Goal: Task Accomplishment & Management: Manage account settings

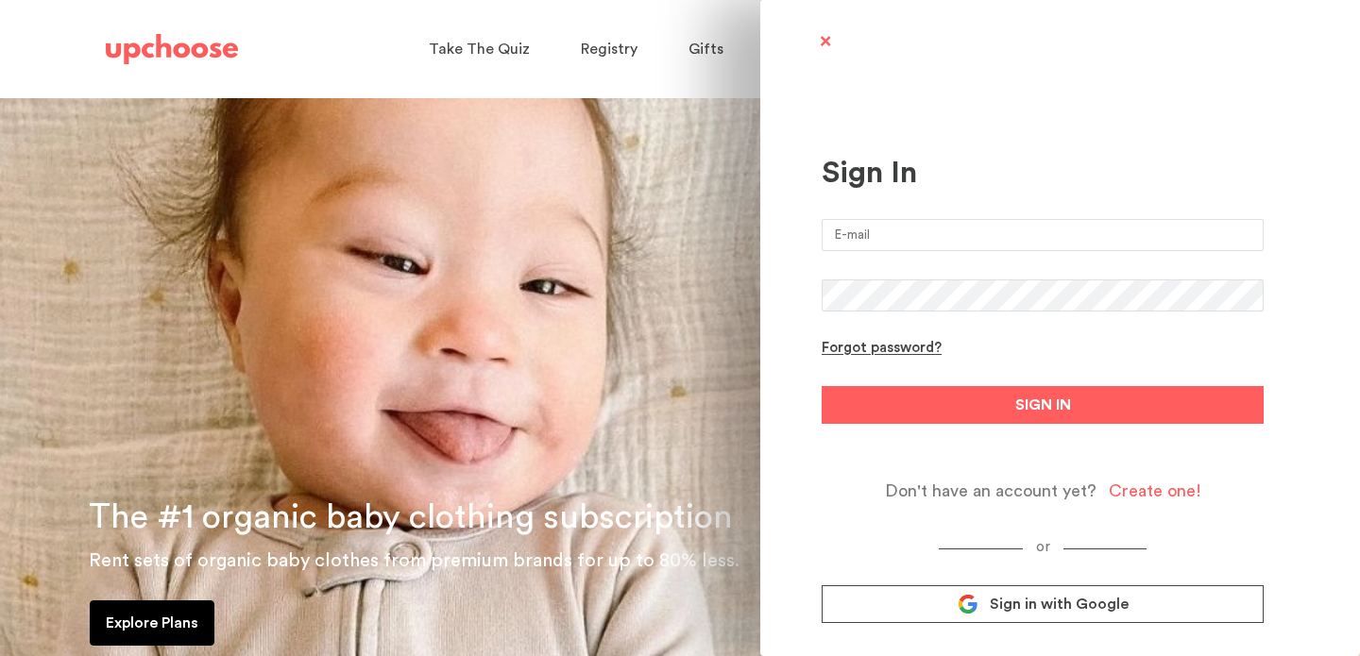
click at [895, 229] on input "email" at bounding box center [1043, 235] width 442 height 32
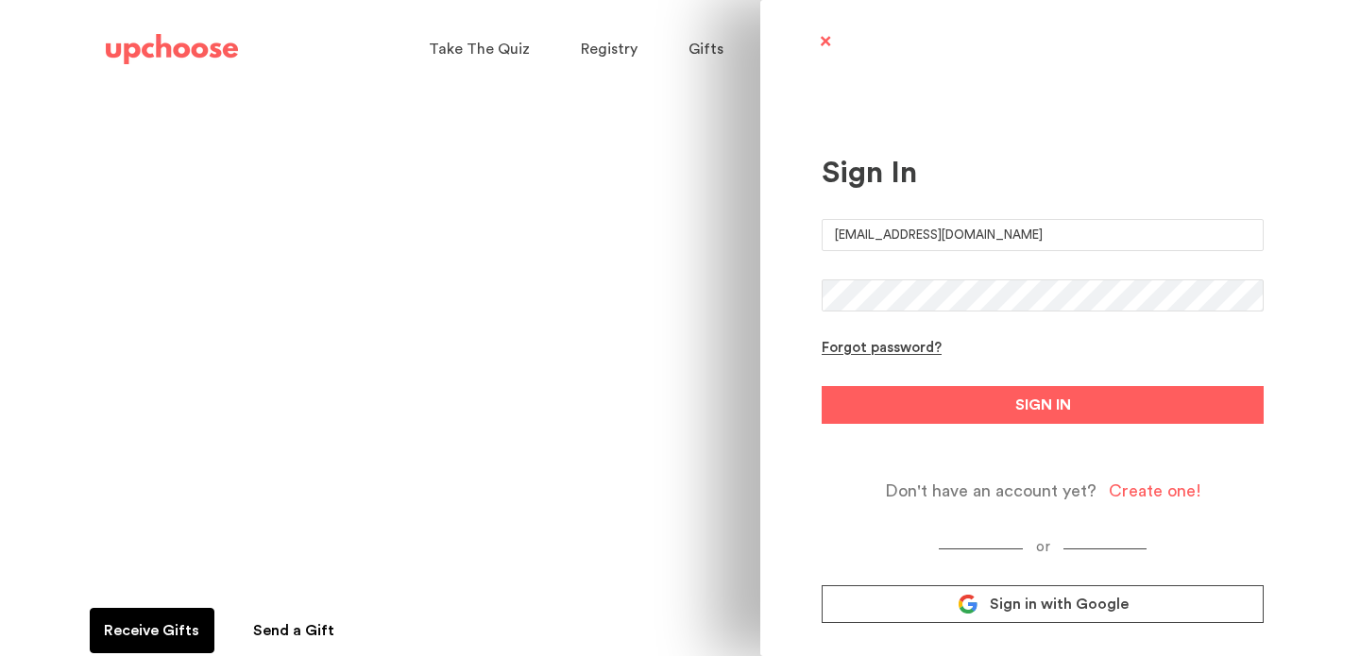
type input "[EMAIL_ADDRESS][DOMAIN_NAME]"
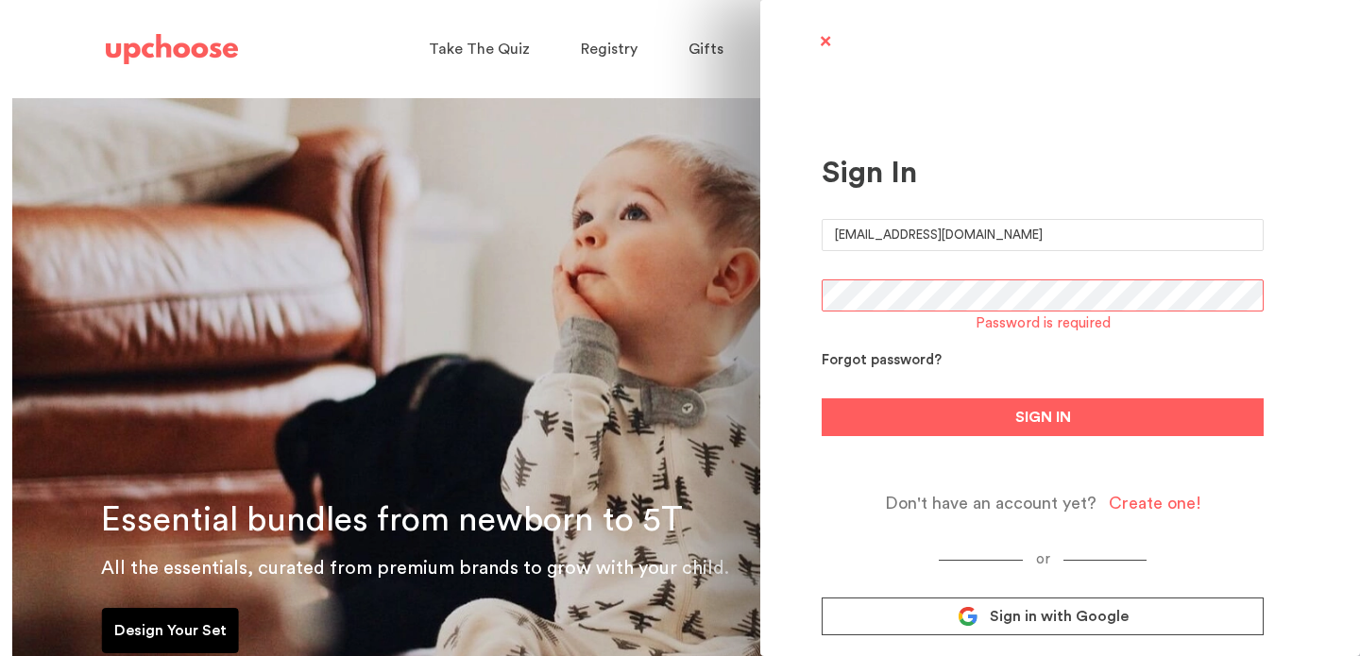
click at [867, 348] on form "vfiori89@gmail.com Password is required Forgot password? SIGN IN Don't have an …" at bounding box center [1043, 366] width 442 height 295
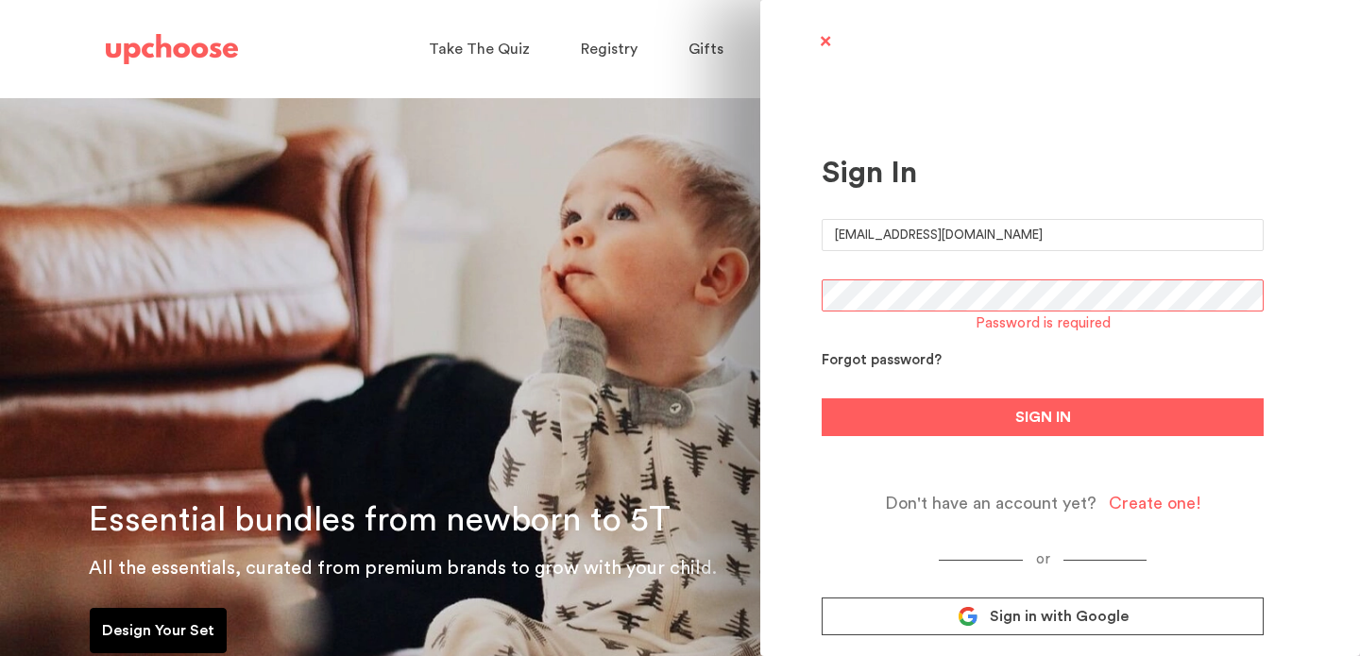
click at [859, 361] on div "Forgot password?" at bounding box center [882, 361] width 120 height 18
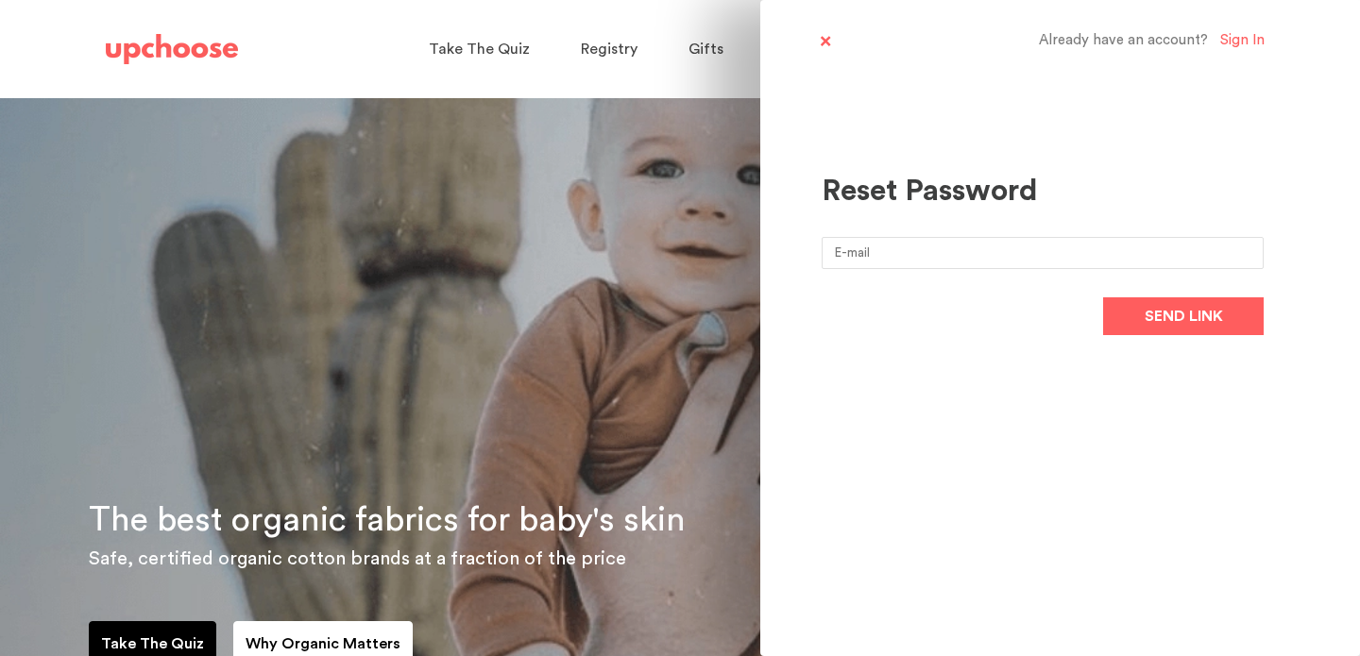
click at [906, 253] on input "email" at bounding box center [1043, 253] width 442 height 32
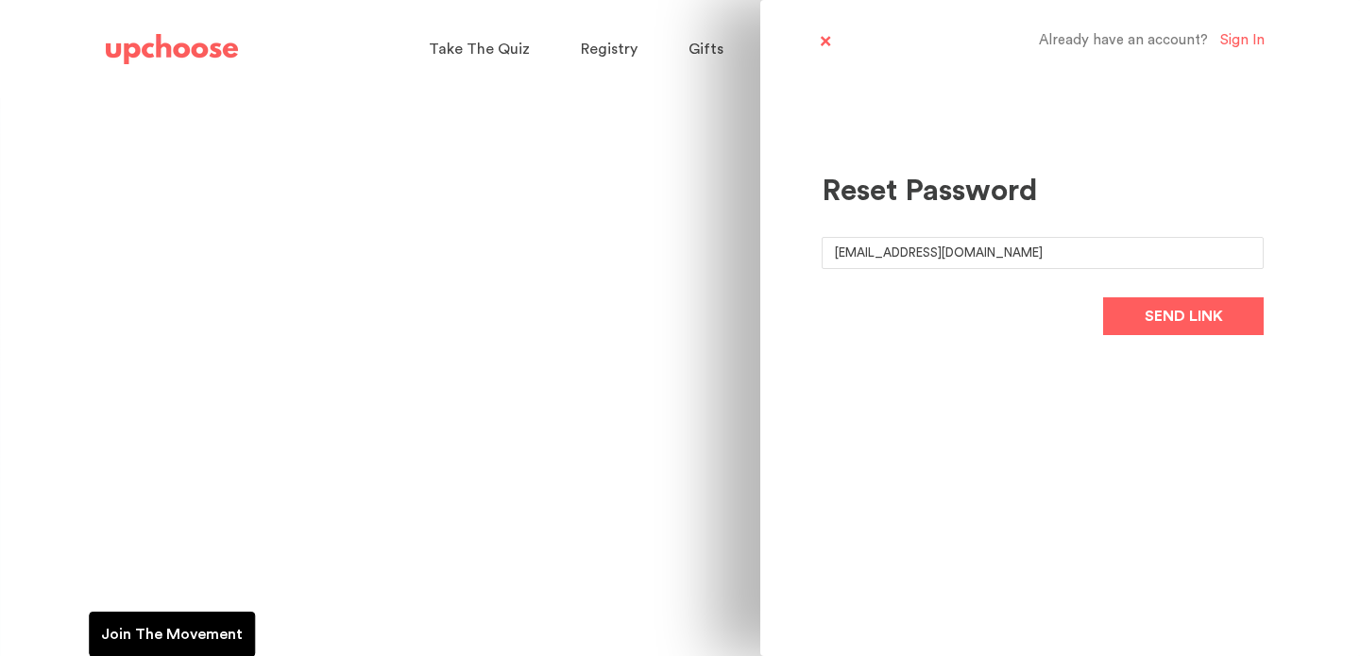
type input "[EMAIL_ADDRESS][DOMAIN_NAME]"
click at [1103, 297] on button "Send link" at bounding box center [1183, 316] width 161 height 38
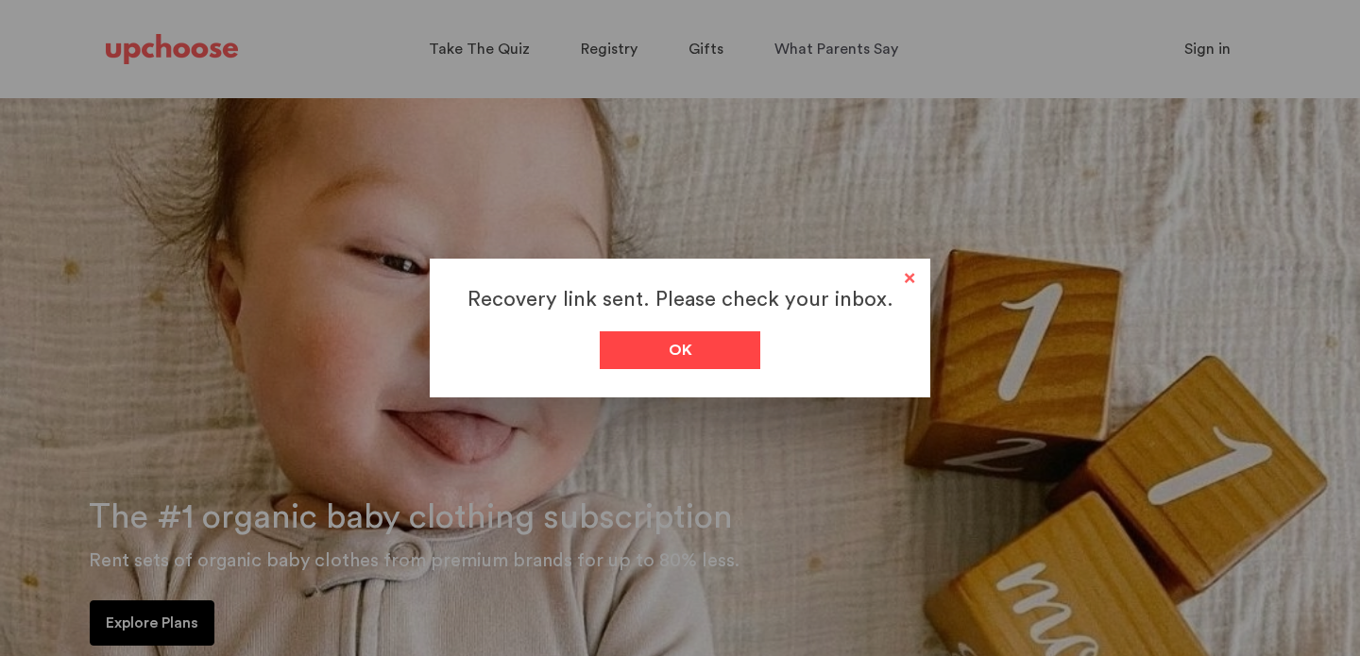
click at [701, 361] on div "Ok" at bounding box center [680, 350] width 161 height 38
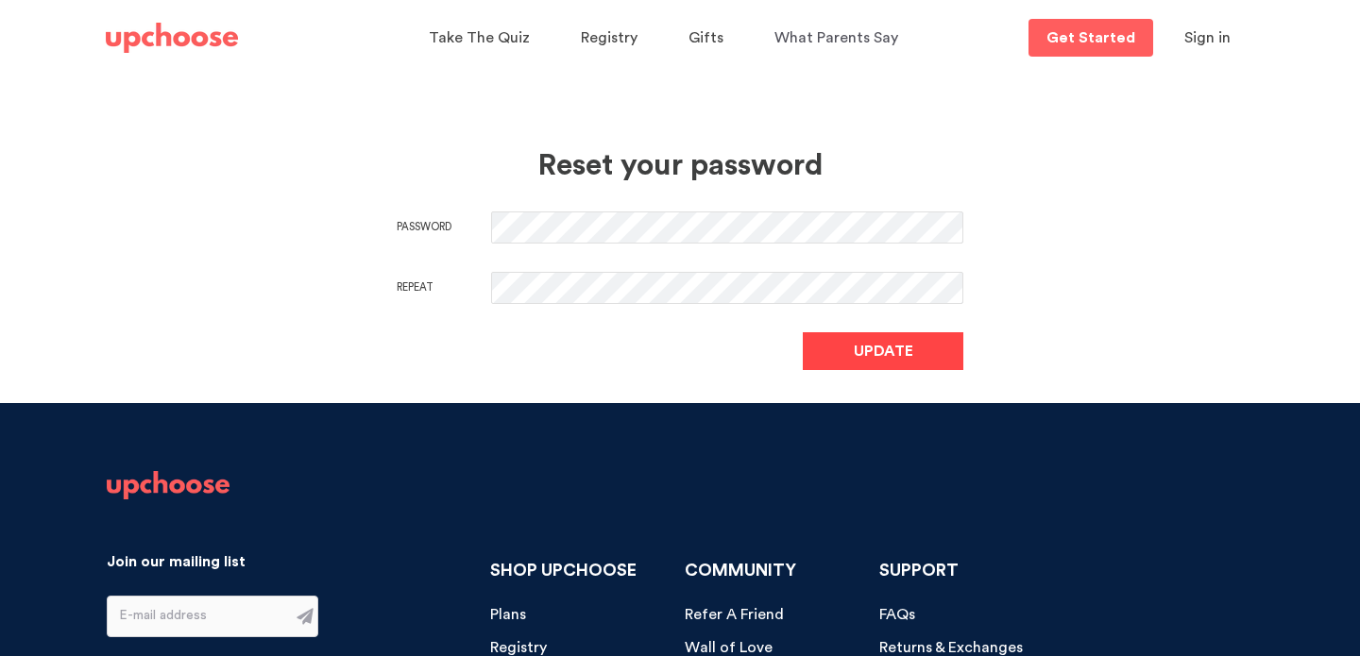
click at [869, 363] on button "Update" at bounding box center [883, 351] width 161 height 38
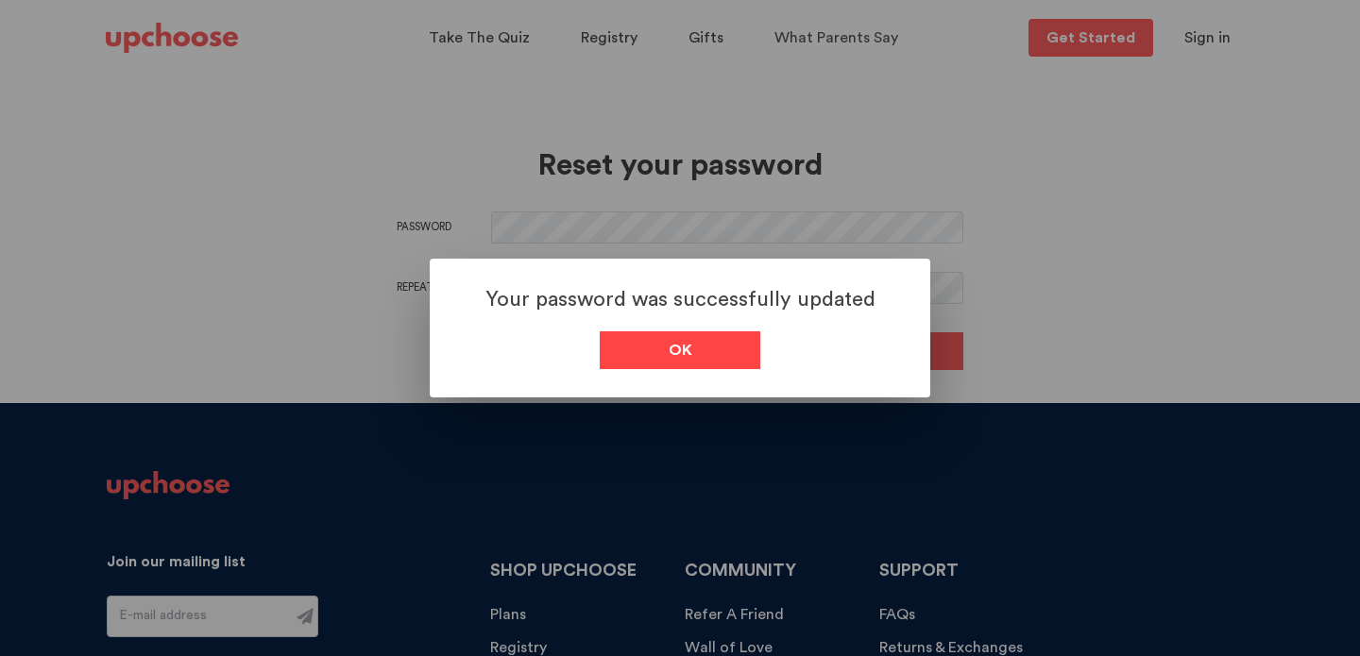
click at [682, 352] on span "Ok" at bounding box center [681, 350] width 24 height 23
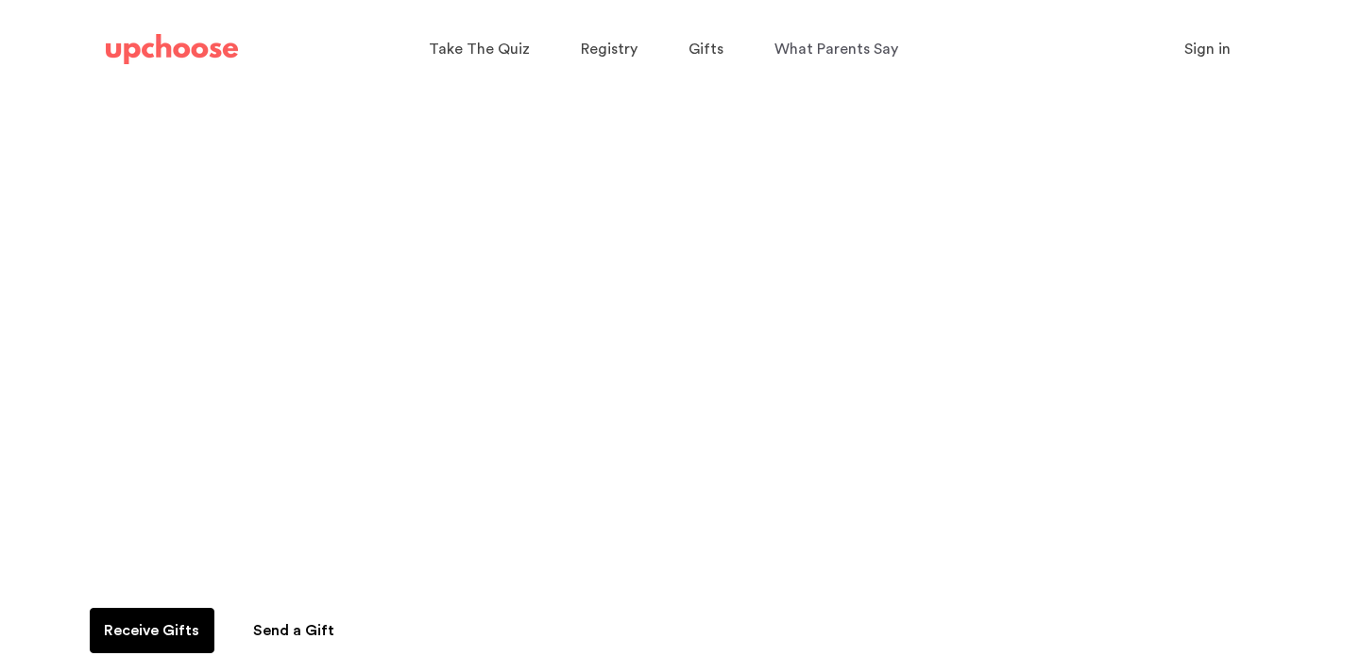
click at [1219, 53] on span "Sign in" at bounding box center [1207, 49] width 46 height 15
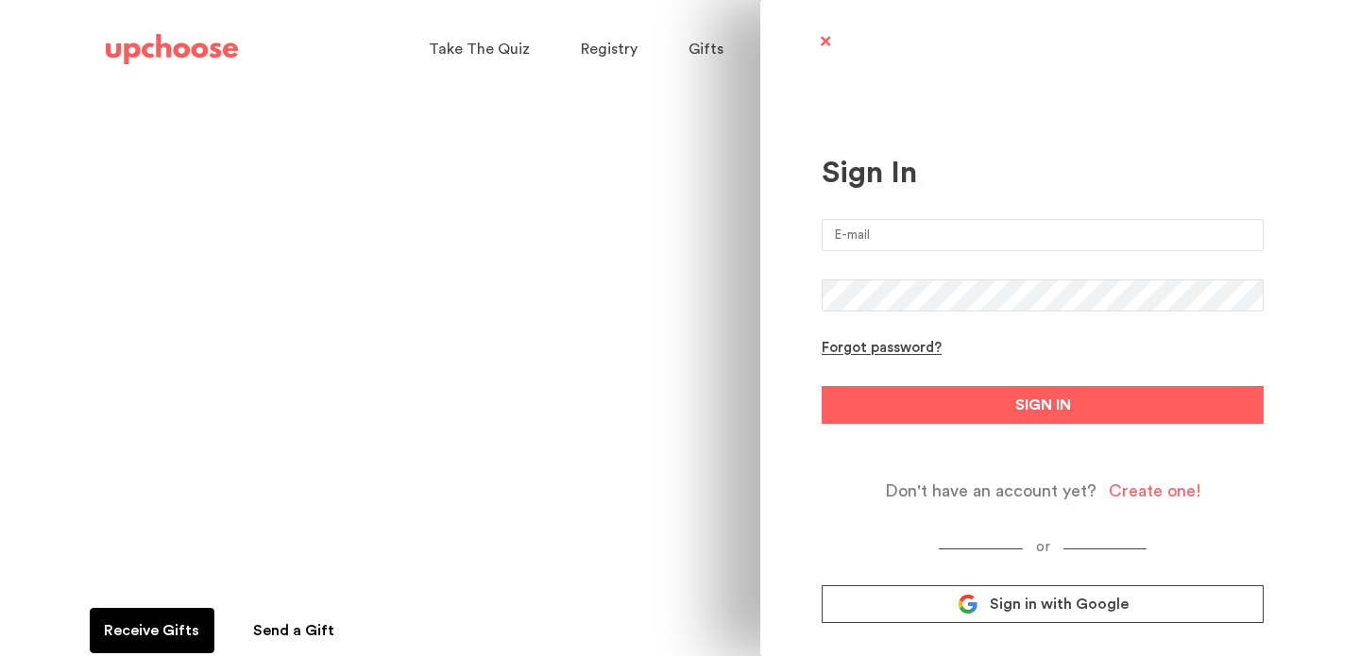
click at [858, 232] on input "email" at bounding box center [1043, 235] width 442 height 32
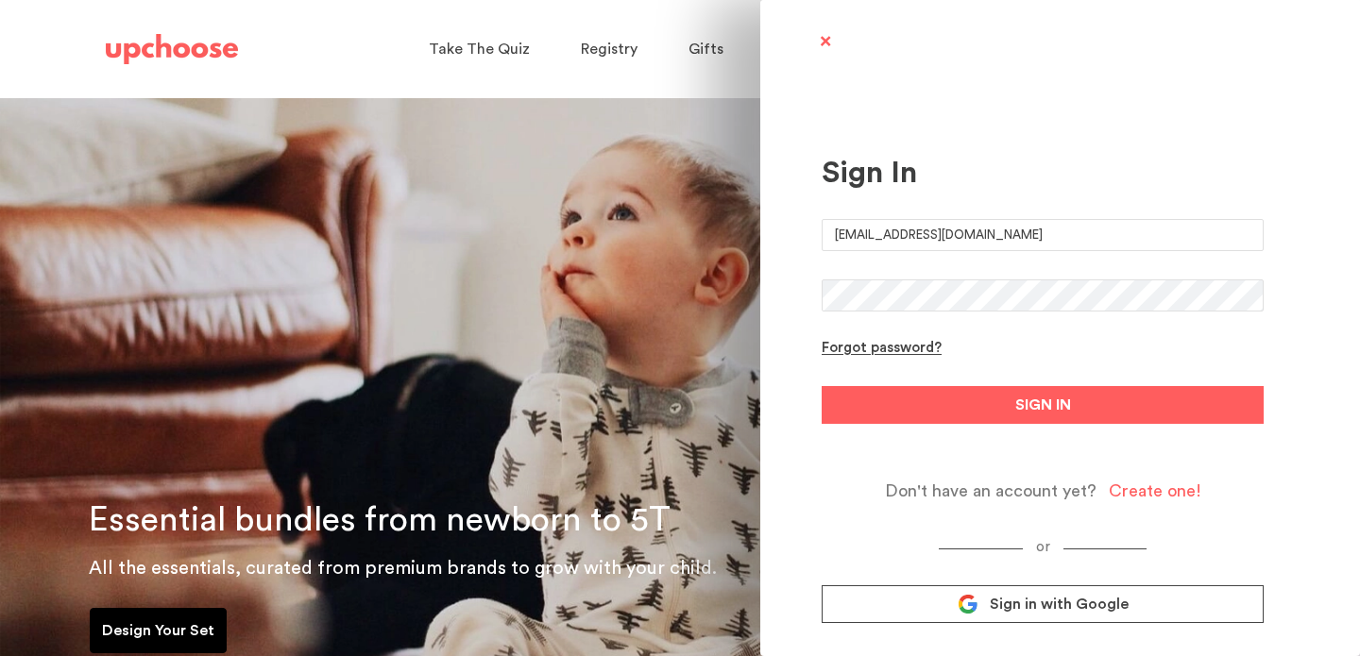
type input "vfiori89@gmail.com"
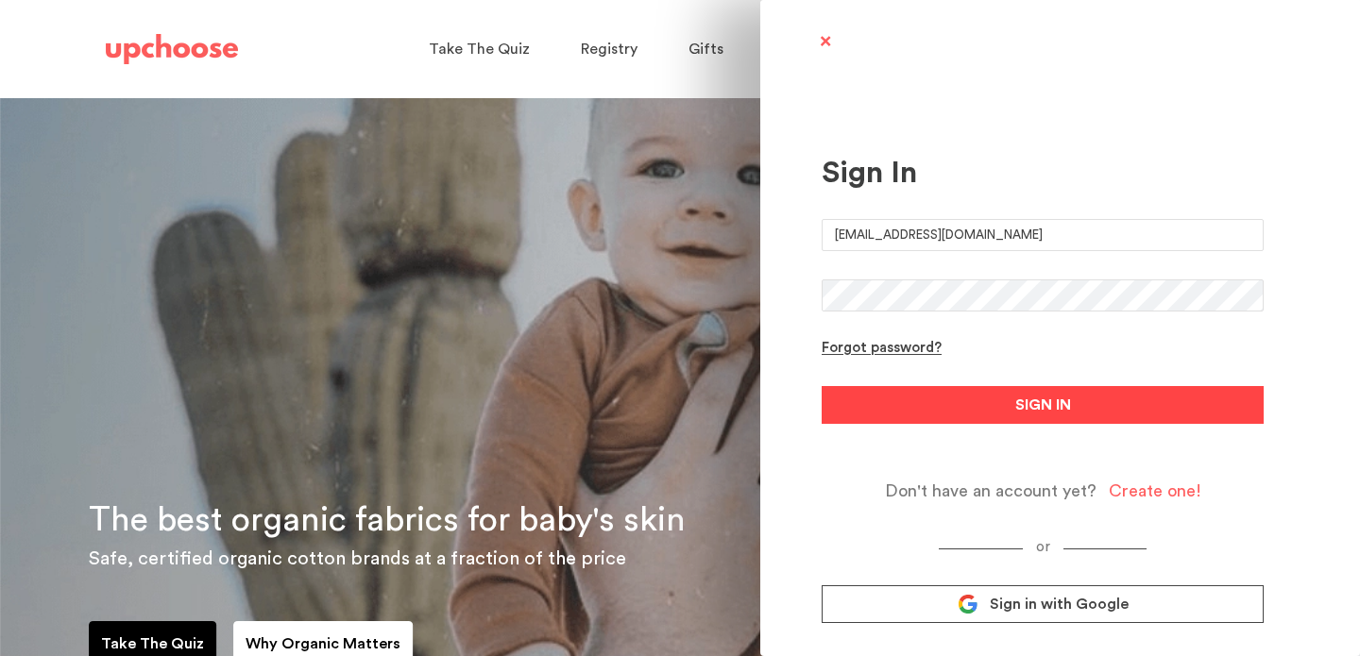
click at [1060, 397] on span "SIGN IN" at bounding box center [1043, 405] width 56 height 23
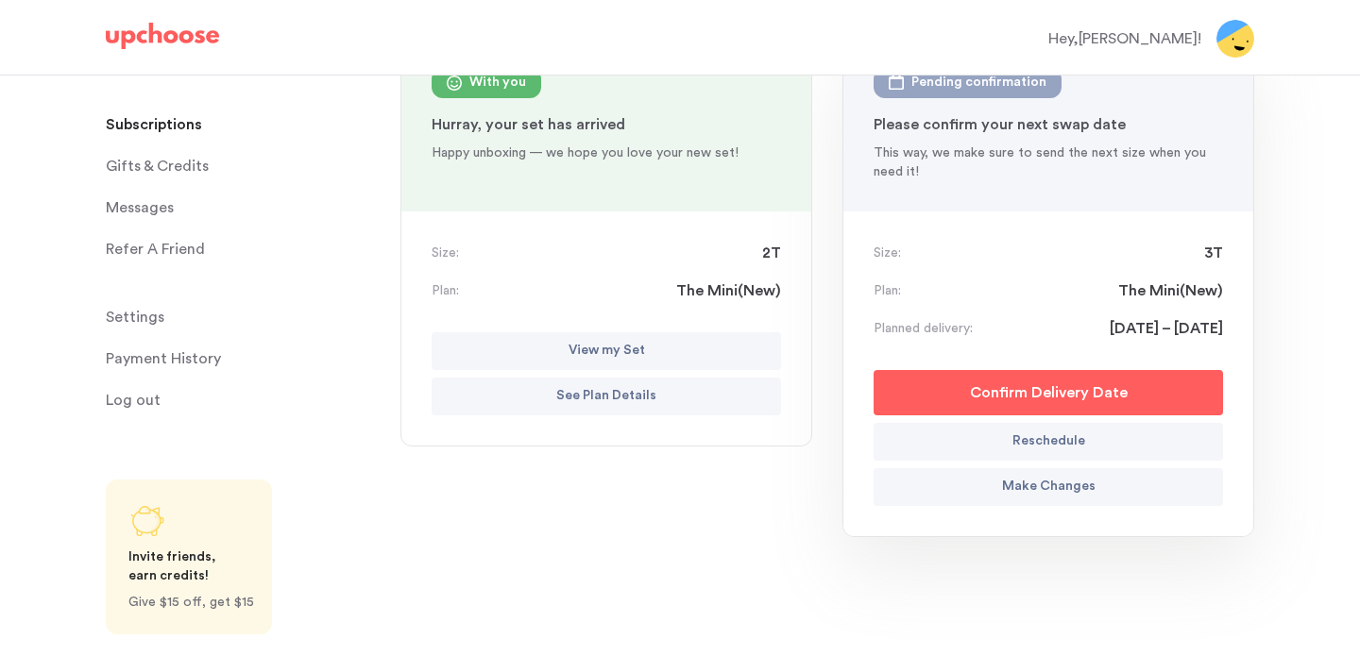
scroll to position [257, 0]
click at [623, 385] on p "See Plan Details" at bounding box center [606, 395] width 100 height 23
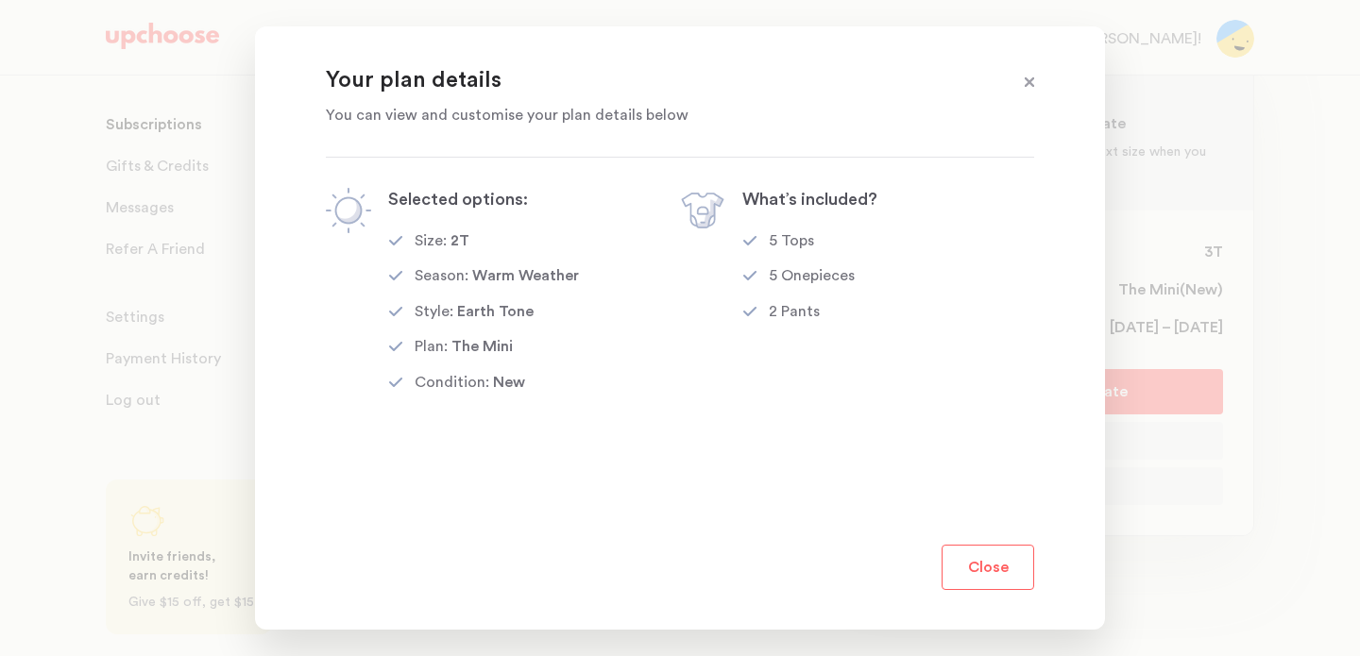
click at [1004, 578] on button "Close" at bounding box center [988, 567] width 93 height 45
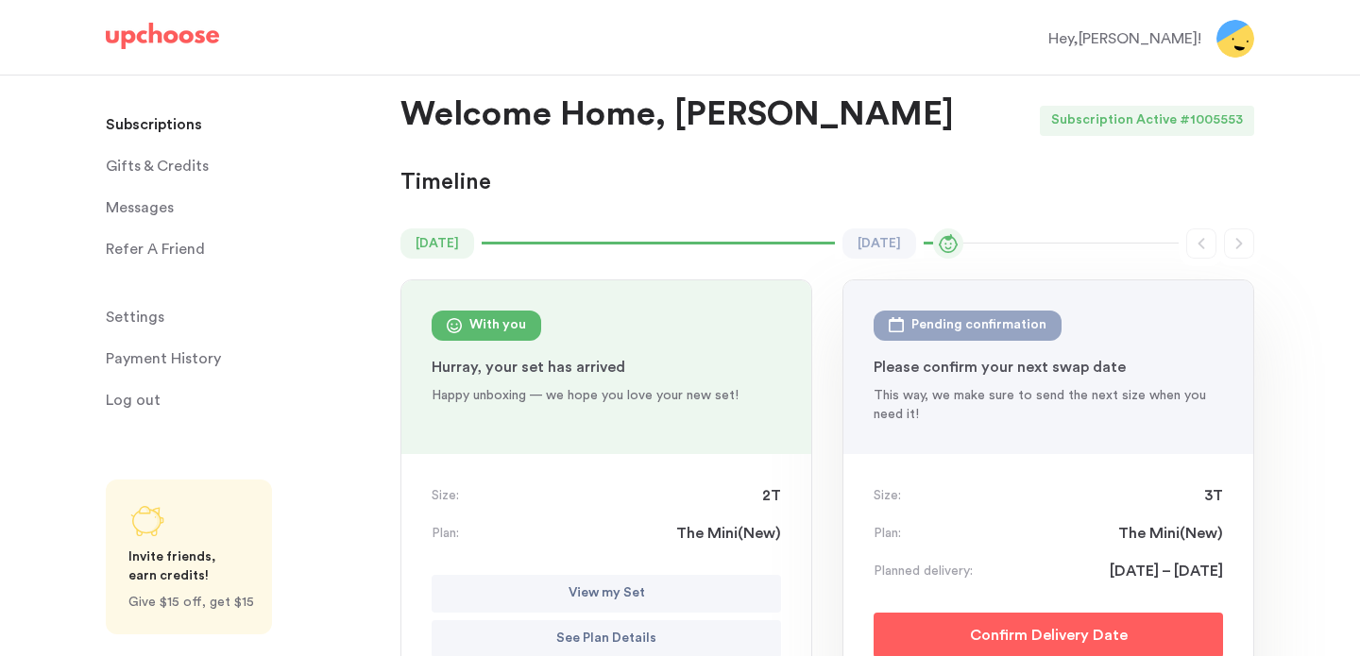
scroll to position [0, 0]
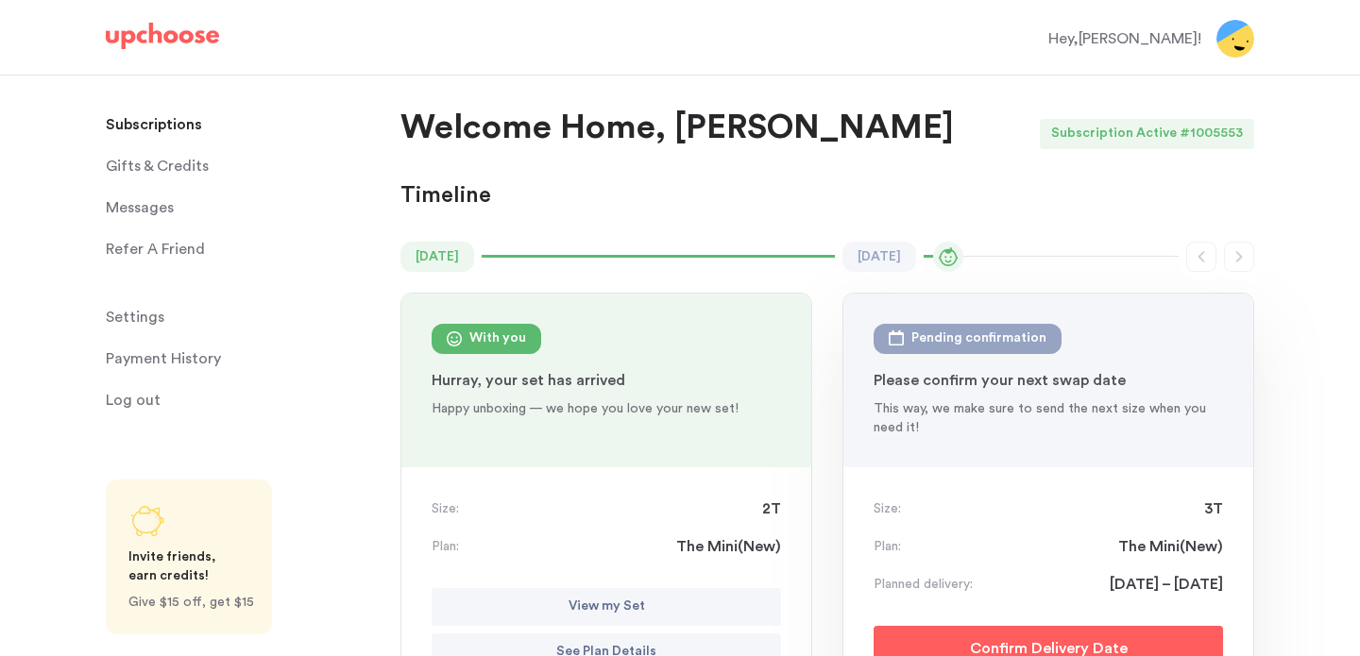
click at [135, 320] on span "Settings" at bounding box center [135, 317] width 59 height 38
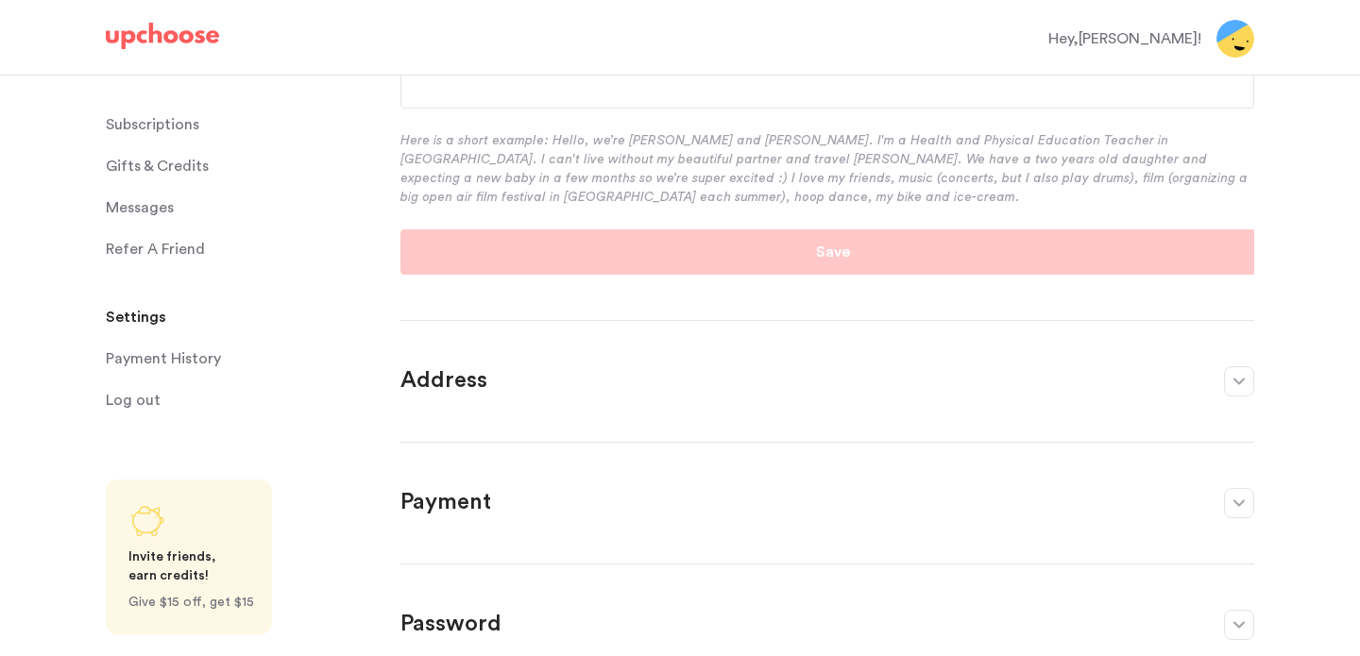
scroll to position [297, 0]
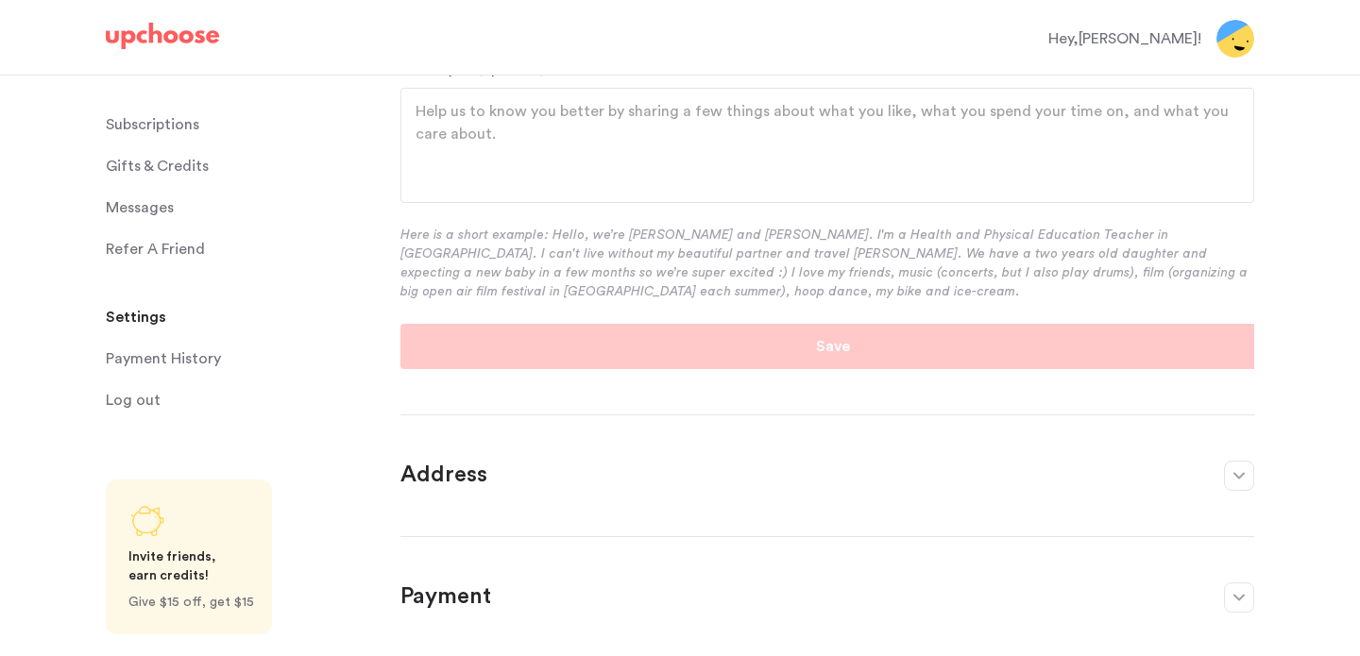
click at [190, 127] on p "Subscriptions" at bounding box center [152, 125] width 93 height 38
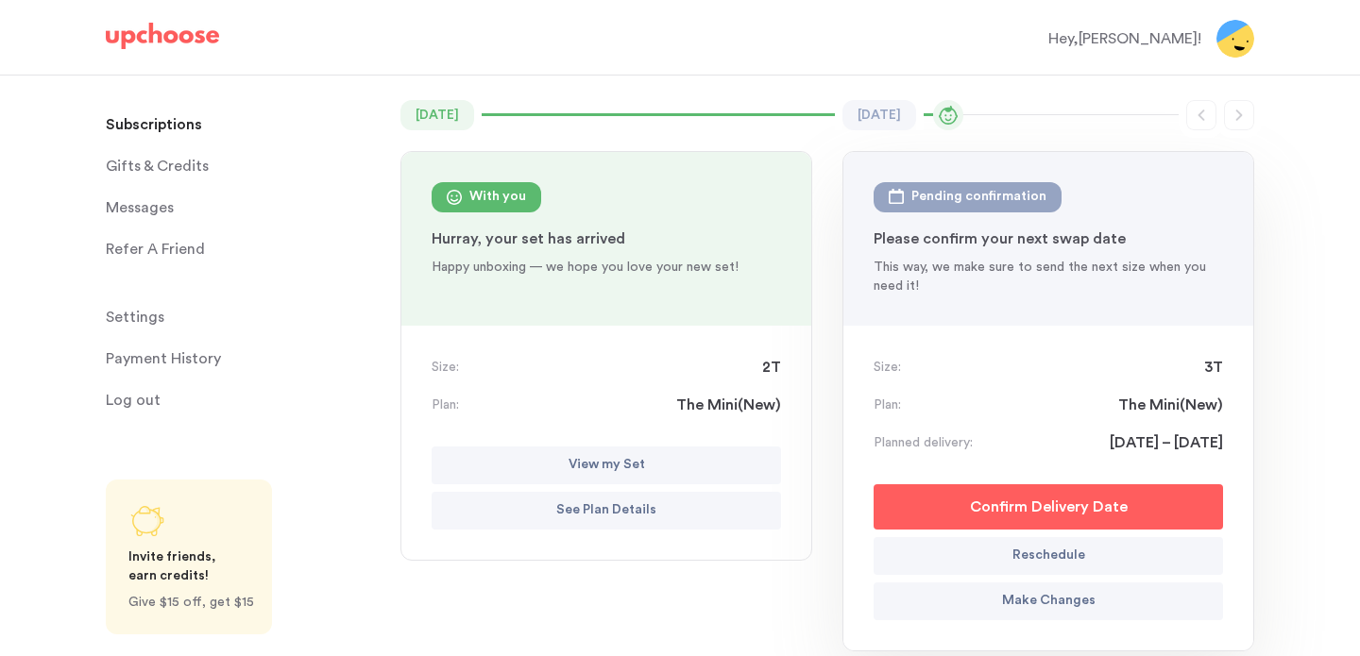
scroll to position [145, 0]
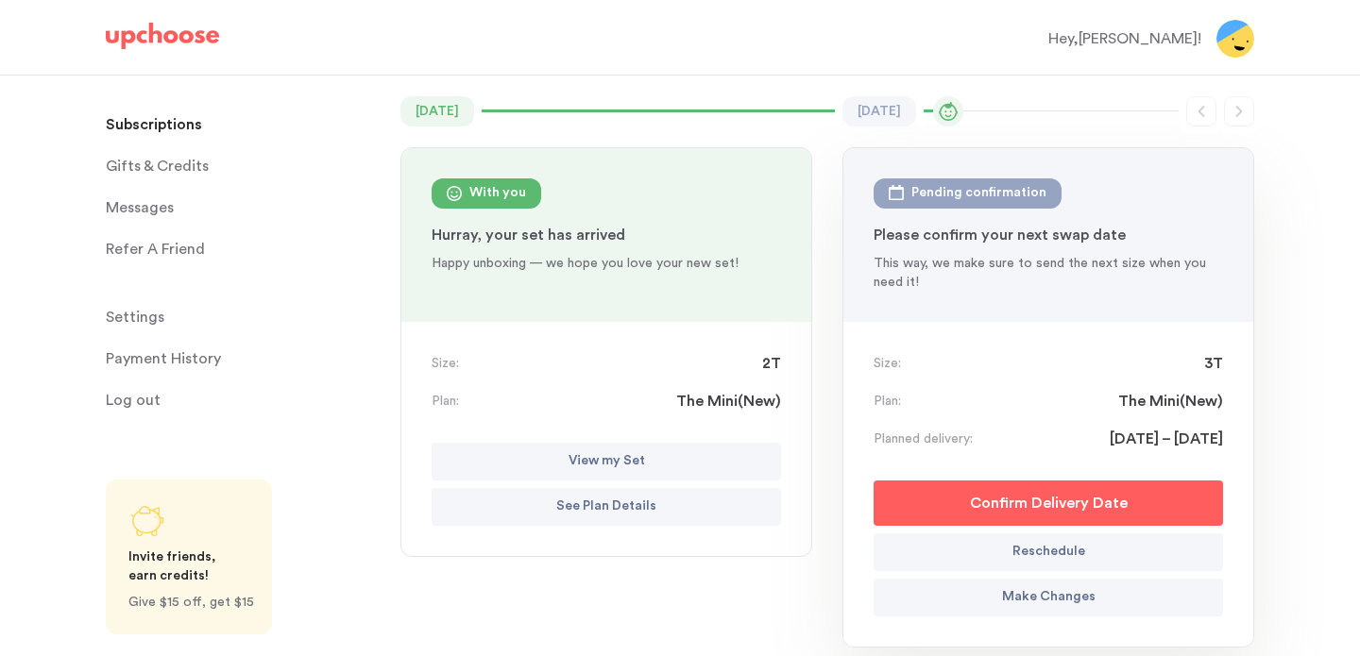
click at [599, 506] on p "See Plan Details" at bounding box center [606, 507] width 100 height 23
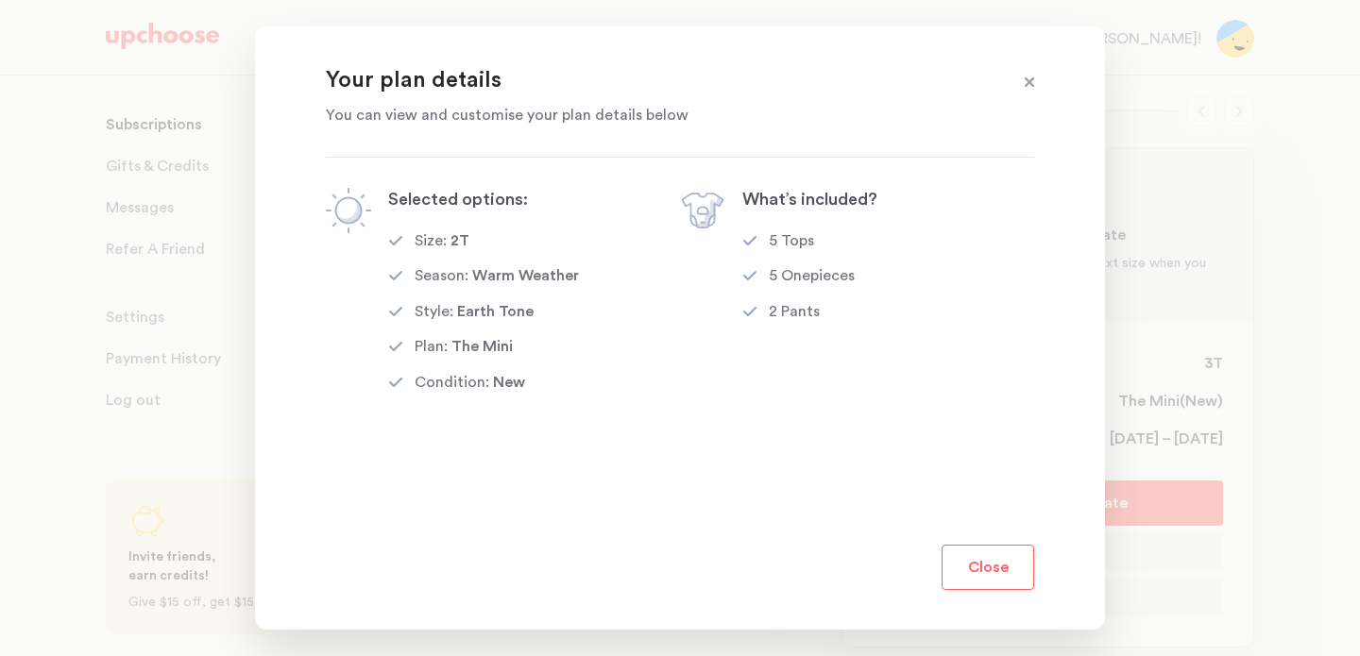
click at [971, 573] on button "Close" at bounding box center [988, 567] width 93 height 45
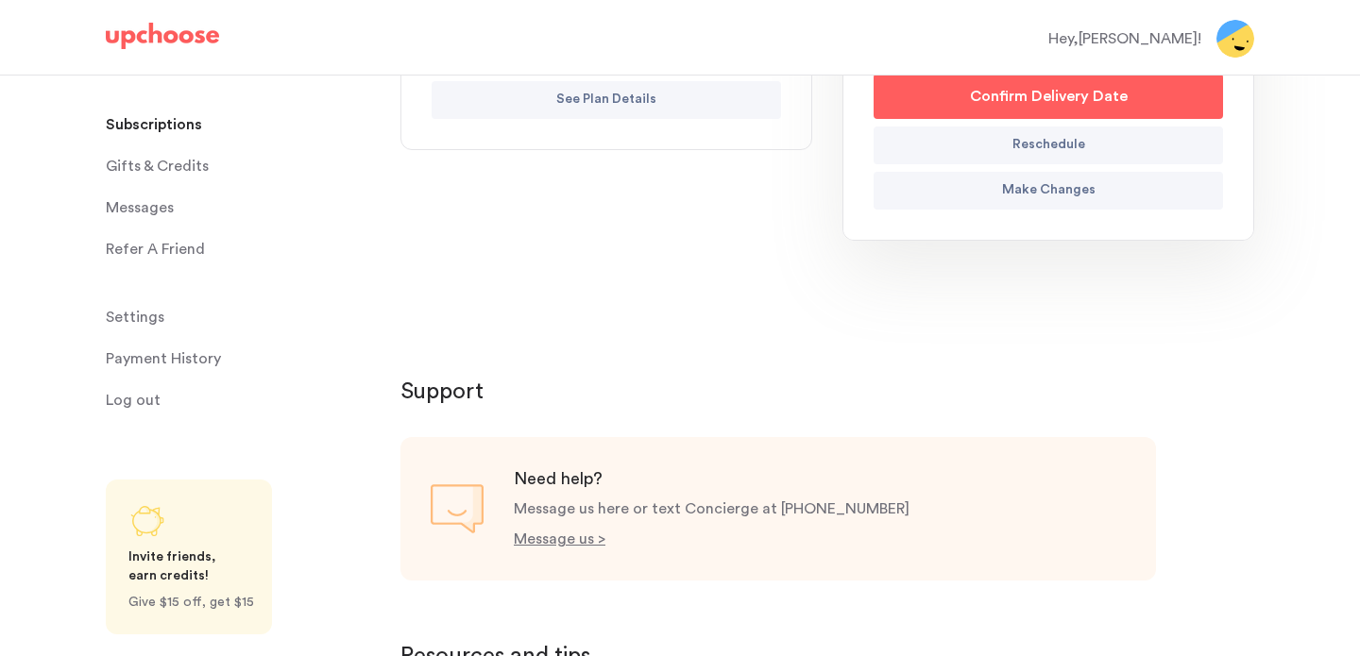
scroll to position [555, 0]
click at [1044, 195] on p "Make Changes" at bounding box center [1048, 188] width 93 height 23
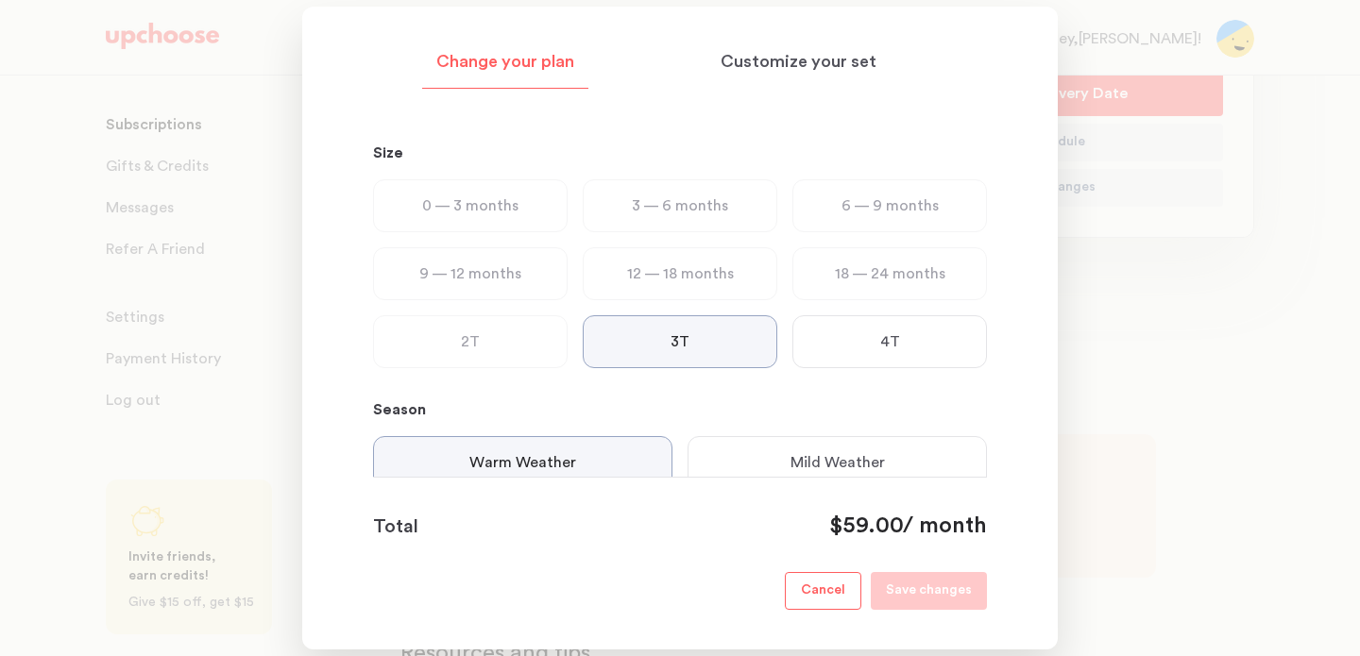
click at [825, 587] on p "Cancel" at bounding box center [823, 591] width 44 height 23
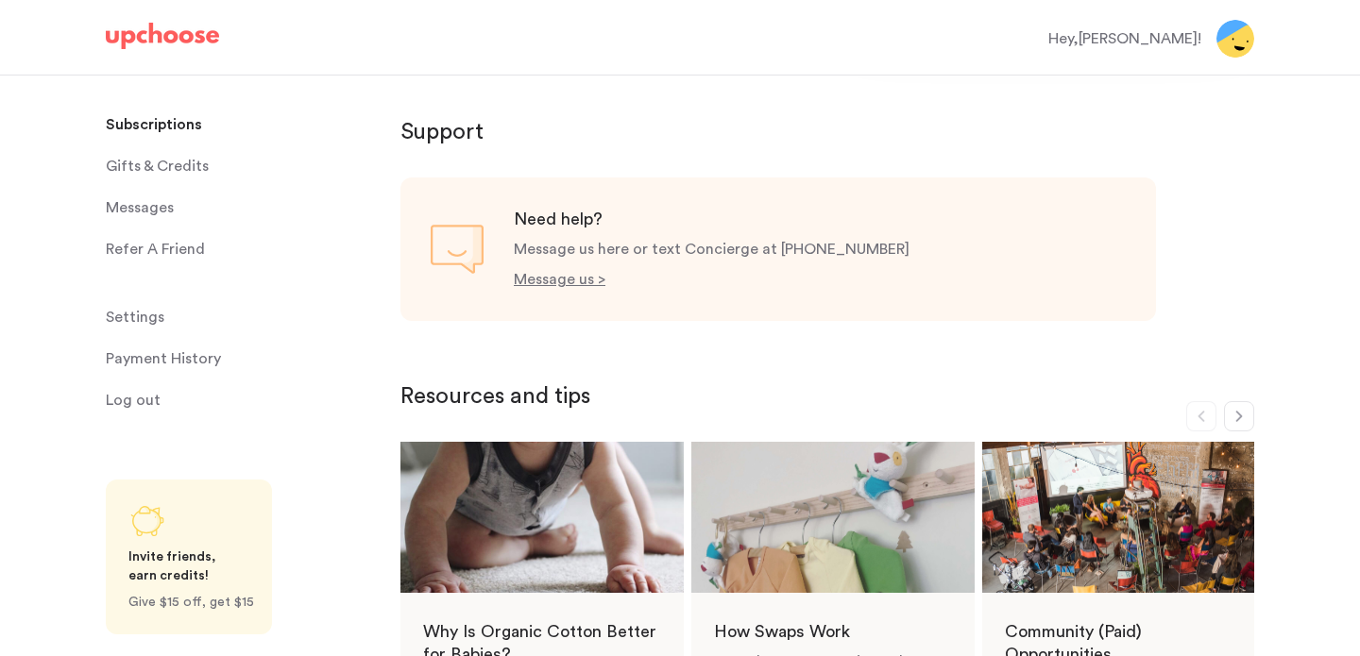
scroll to position [824, 0]
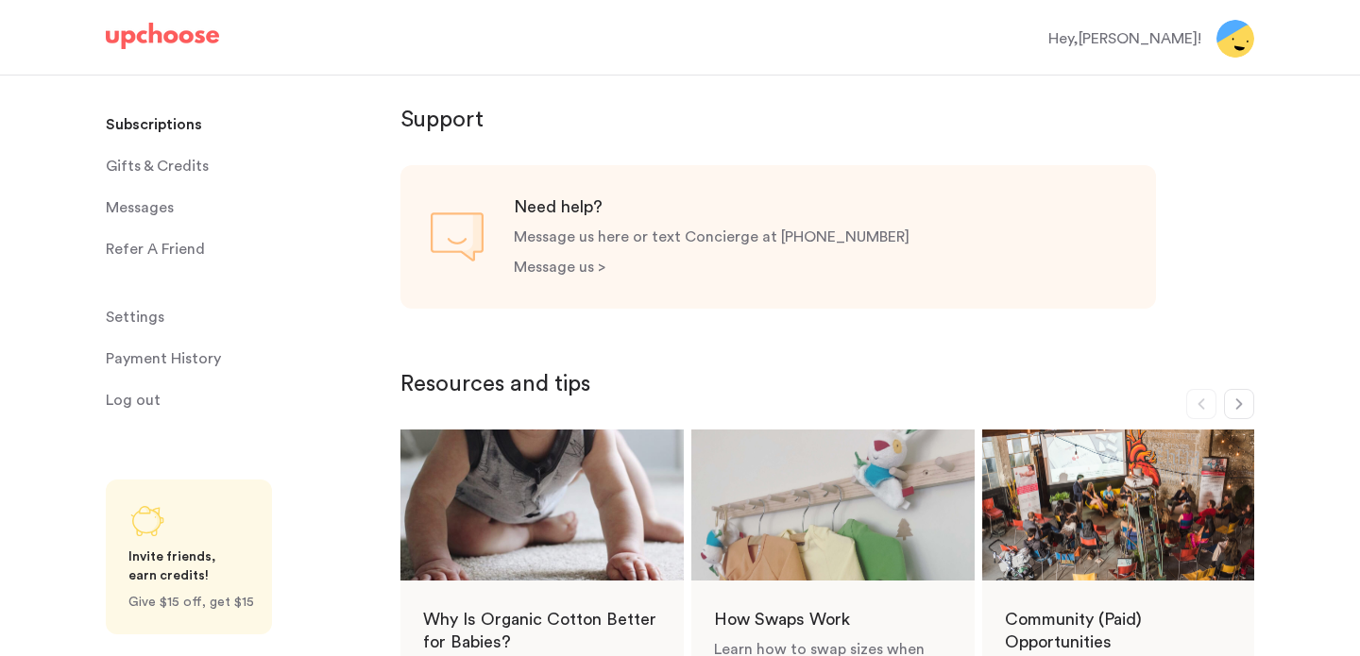
click at [539, 272] on p "Message us >" at bounding box center [560, 267] width 92 height 15
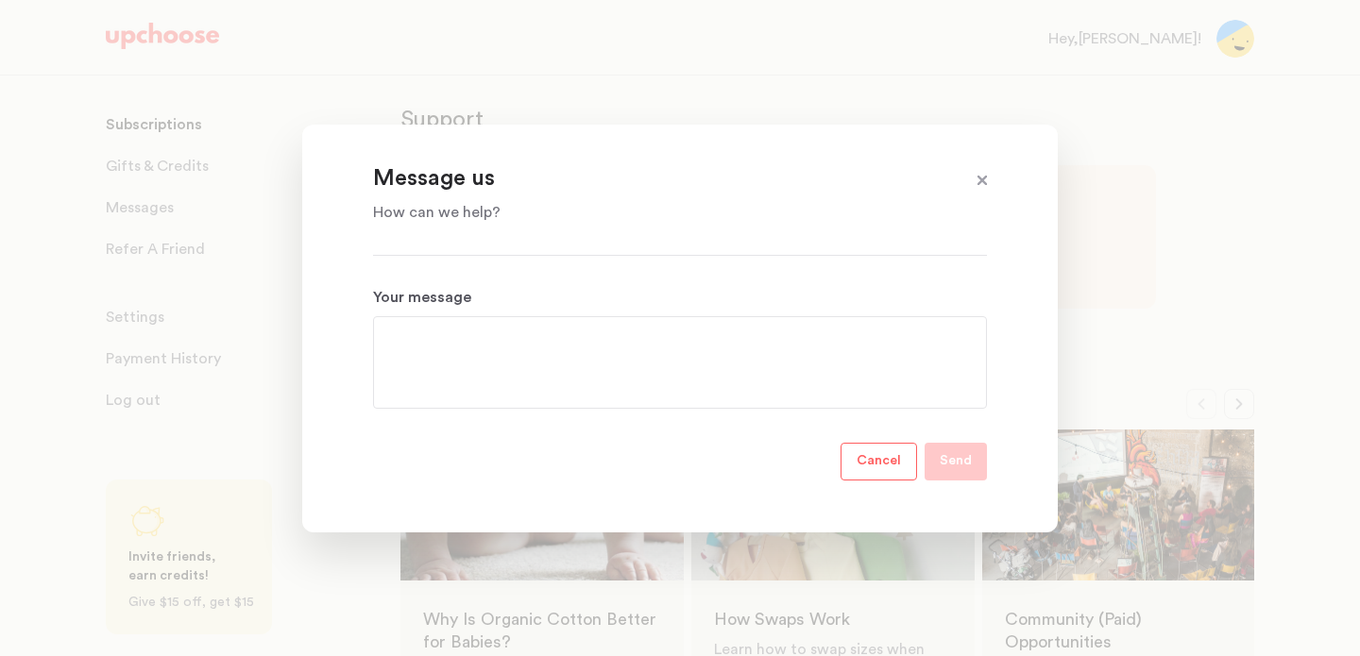
click at [440, 370] on textarea "Your message" at bounding box center [680, 363] width 584 height 68
type textarea "Cancel my subscription"
click at [957, 471] on p "Send" at bounding box center [956, 461] width 32 height 23
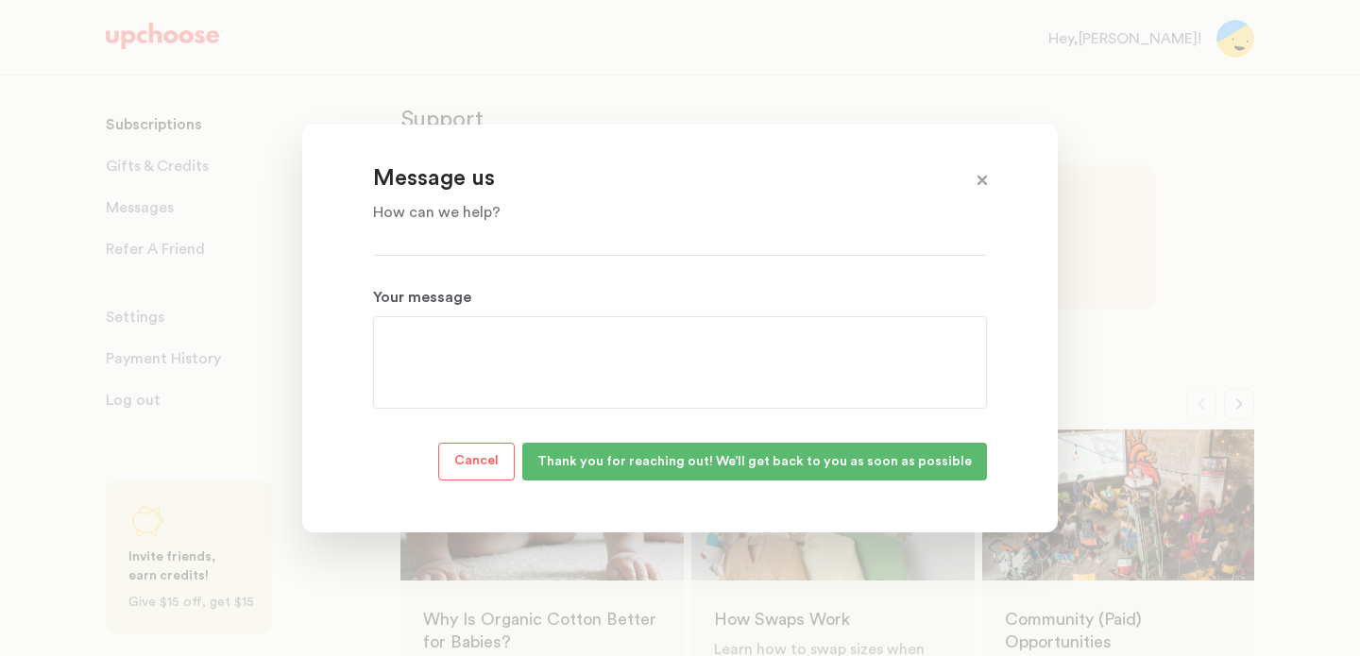
click at [525, 365] on textarea "Your message" at bounding box center [680, 363] width 584 height 68
click at [983, 180] on span at bounding box center [982, 181] width 25 height 25
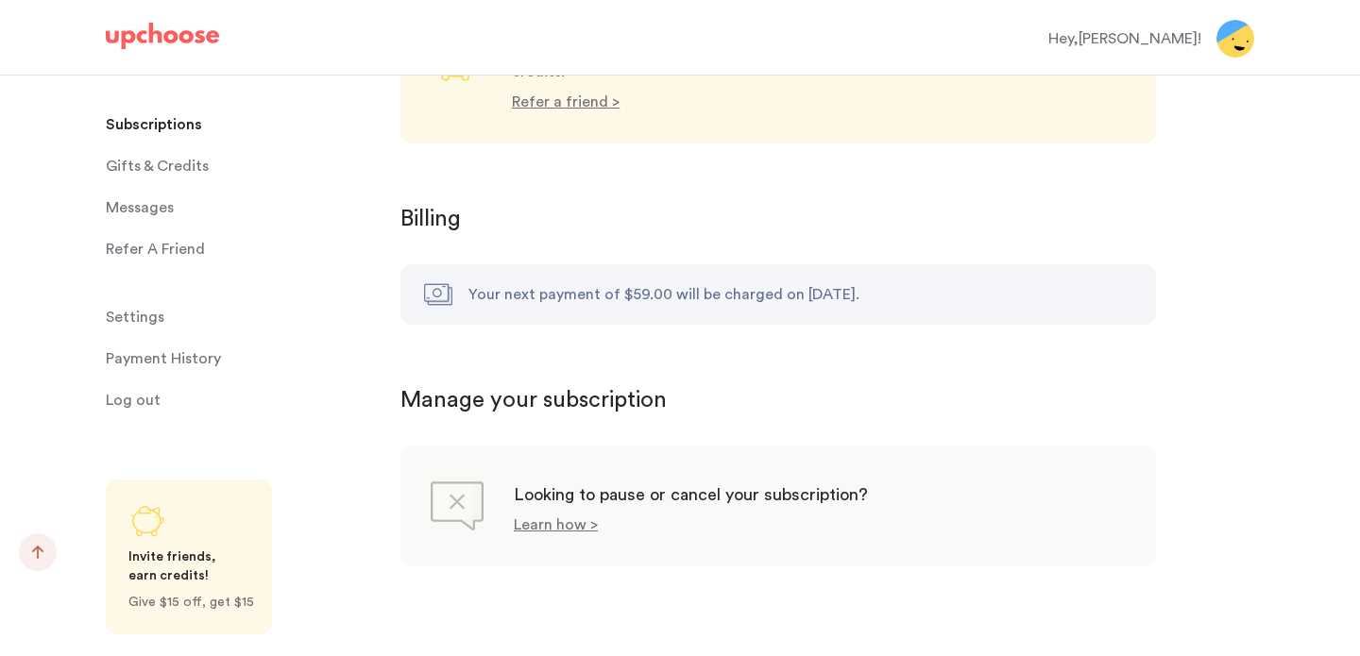
scroll to position [1839, 0]
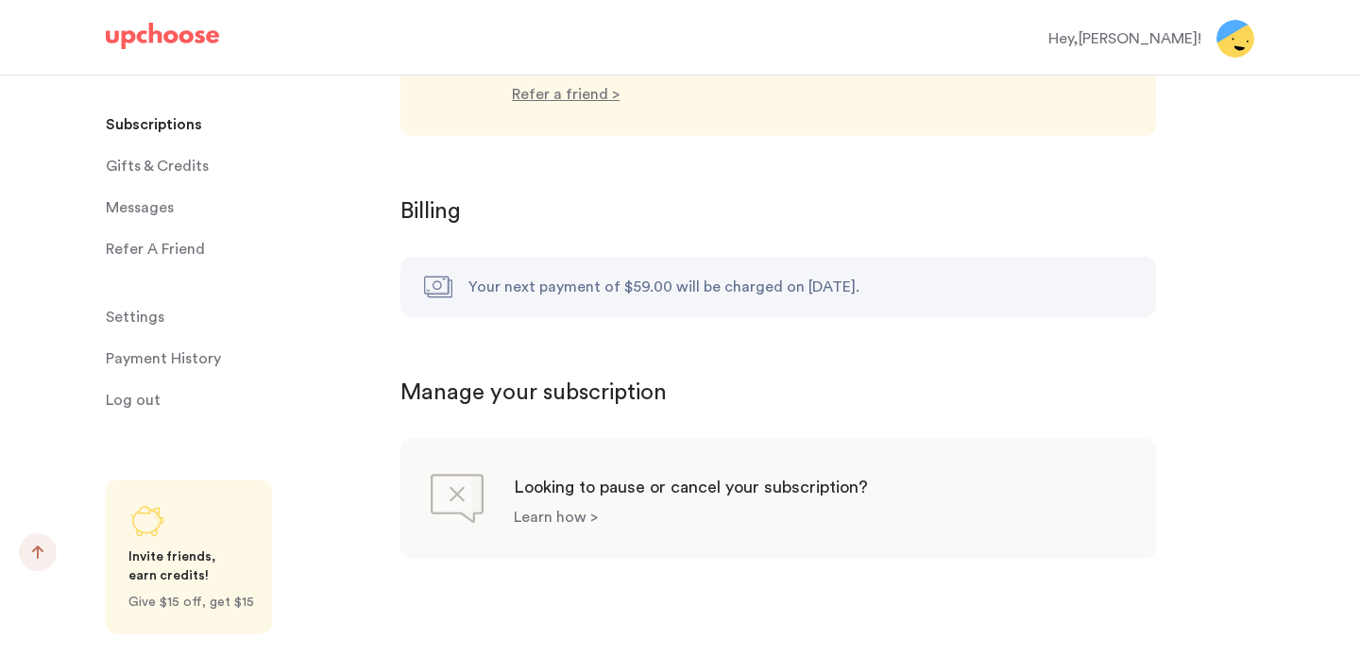
click at [555, 510] on p "Learn how >" at bounding box center [556, 517] width 84 height 15
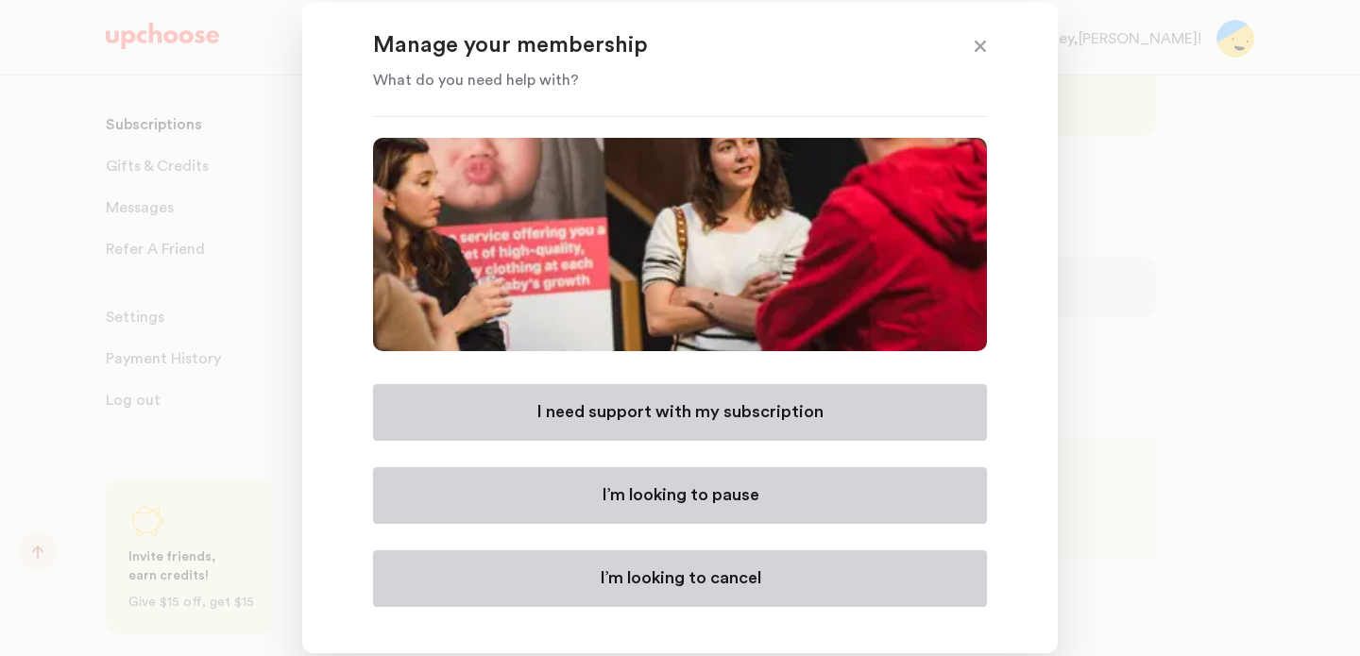
click at [608, 589] on p "I’m looking to cancel" at bounding box center [680, 579] width 161 height 23
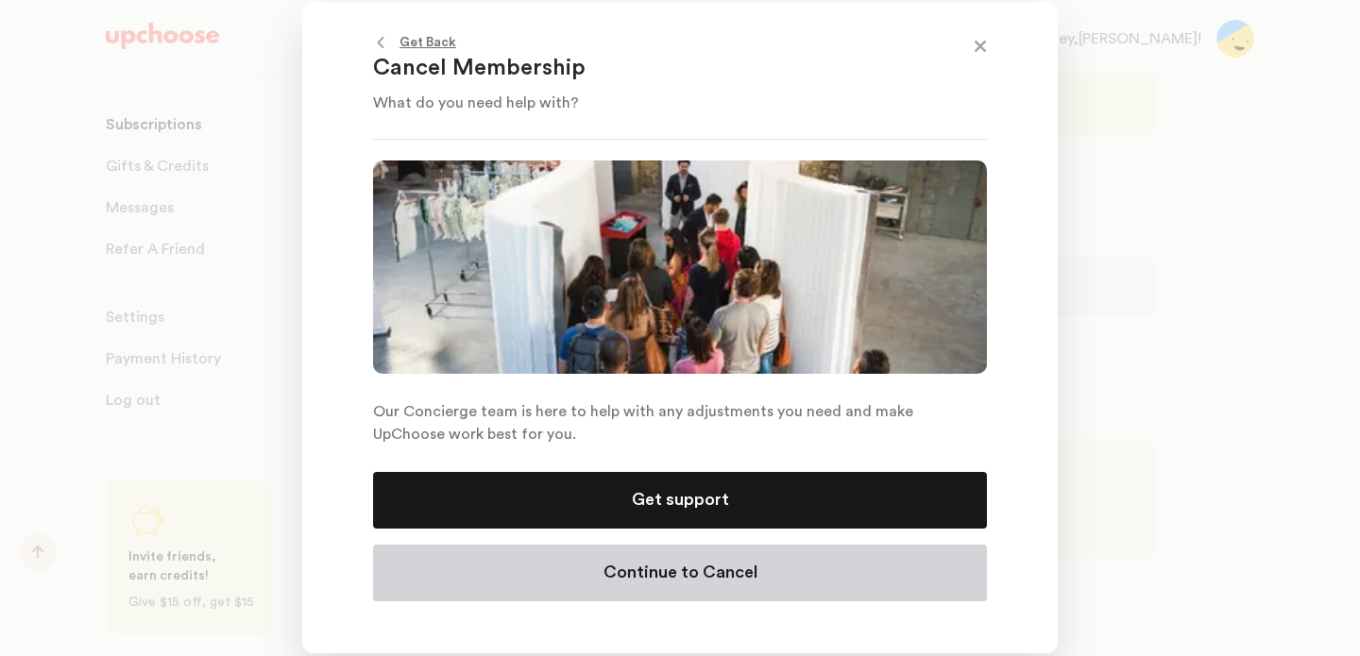
click at [659, 564] on p "Continue to Cancel" at bounding box center [680, 573] width 154 height 23
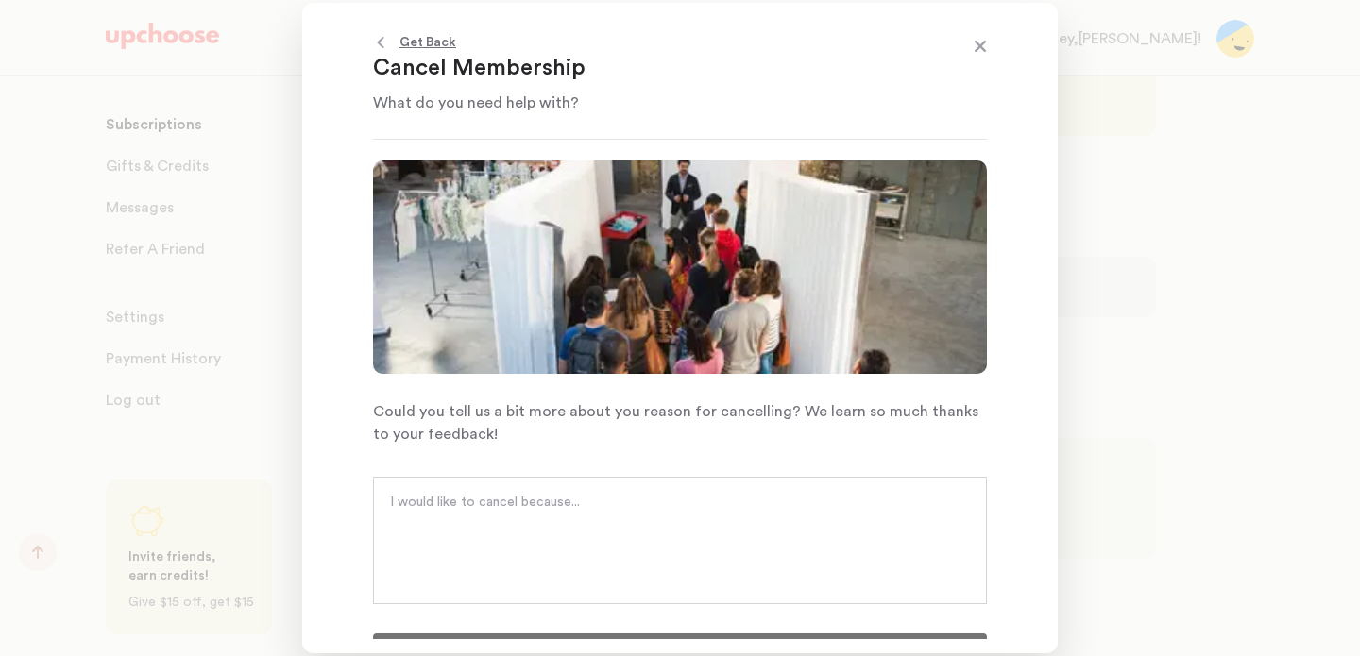
click at [642, 491] on div at bounding box center [680, 540] width 614 height 127
click at [637, 494] on textarea at bounding box center [680, 521] width 580 height 57
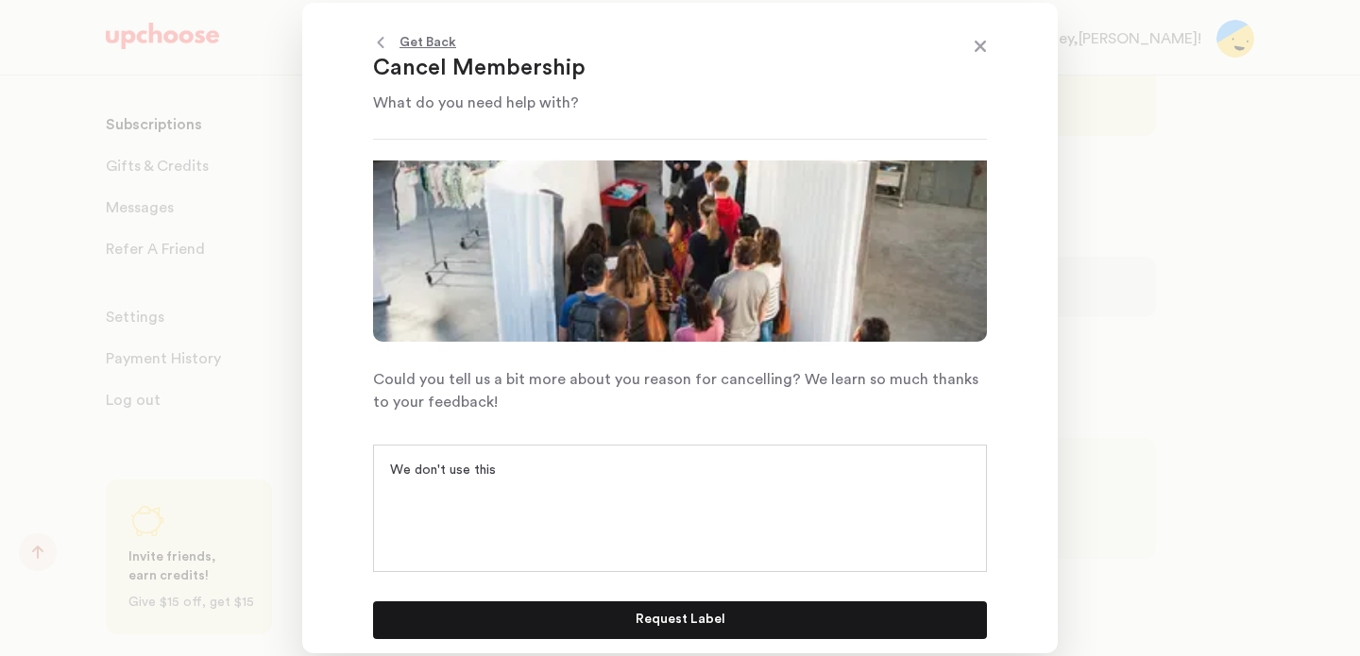
type textarea "We don't use this"
click at [688, 622] on p "Request Label" at bounding box center [681, 620] width 90 height 23
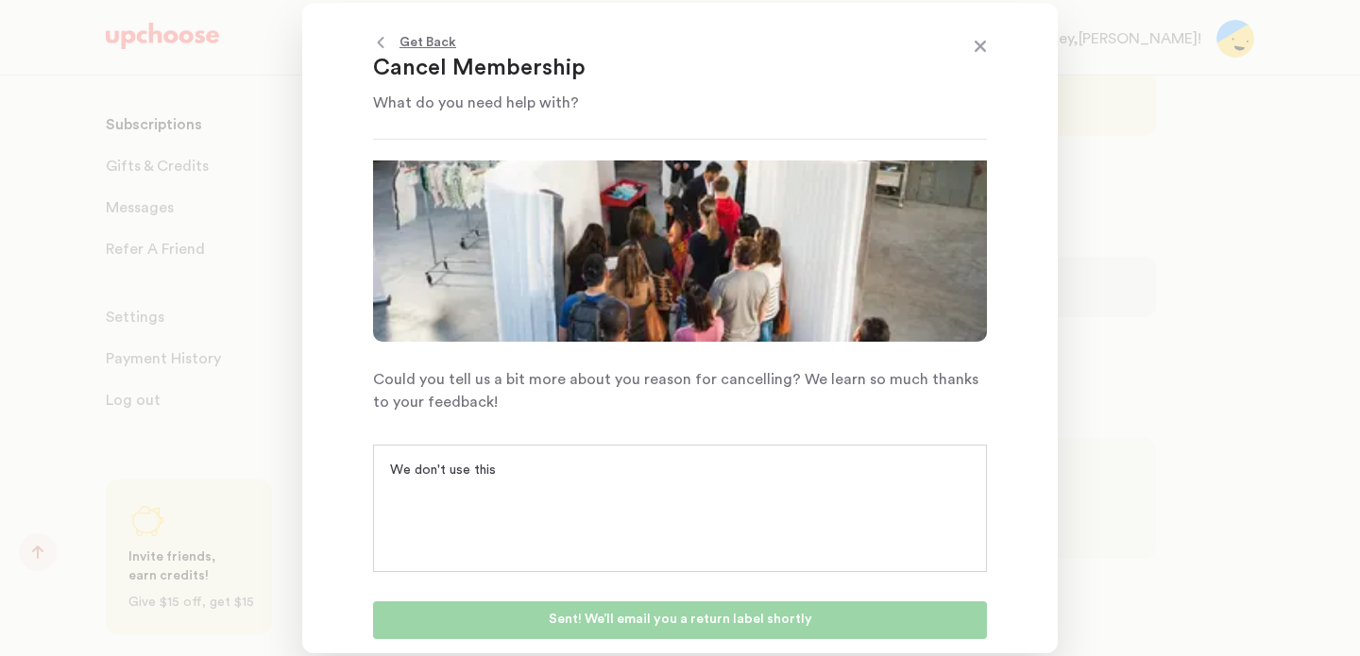
click at [696, 503] on textarea "We don't use this" at bounding box center [680, 489] width 580 height 57
click at [979, 54] on span at bounding box center [980, 48] width 25 height 25
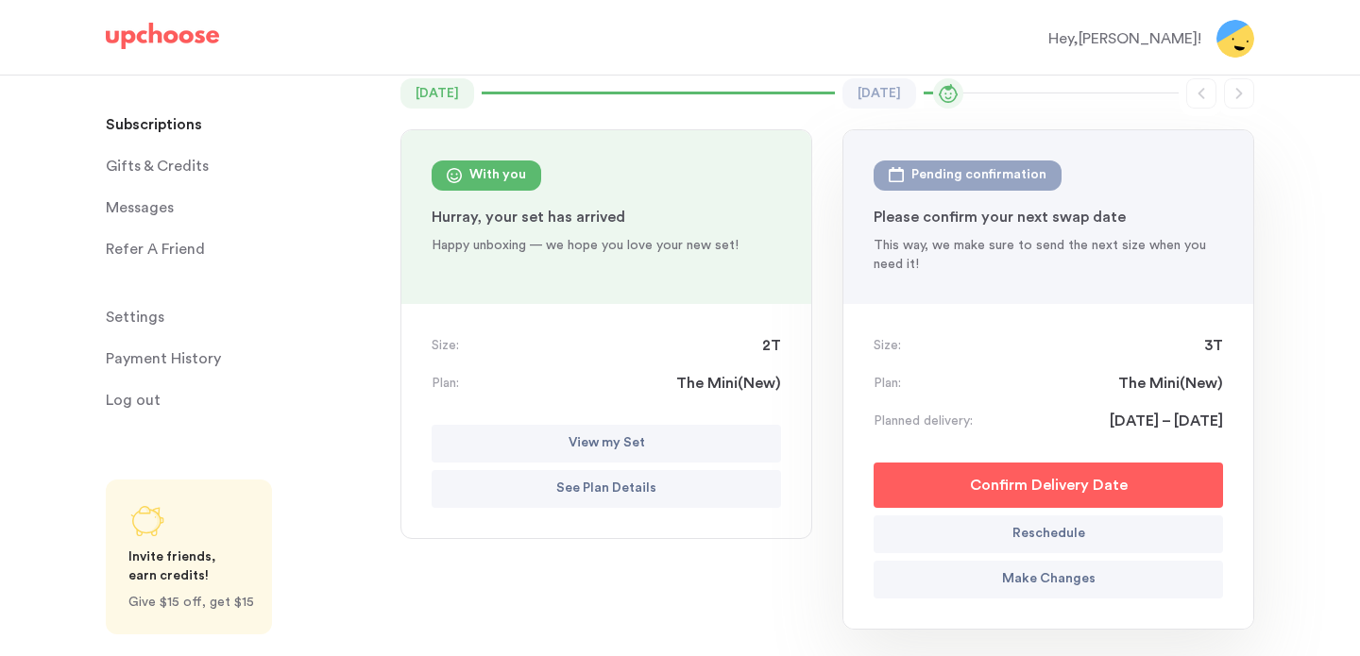
scroll to position [0, 0]
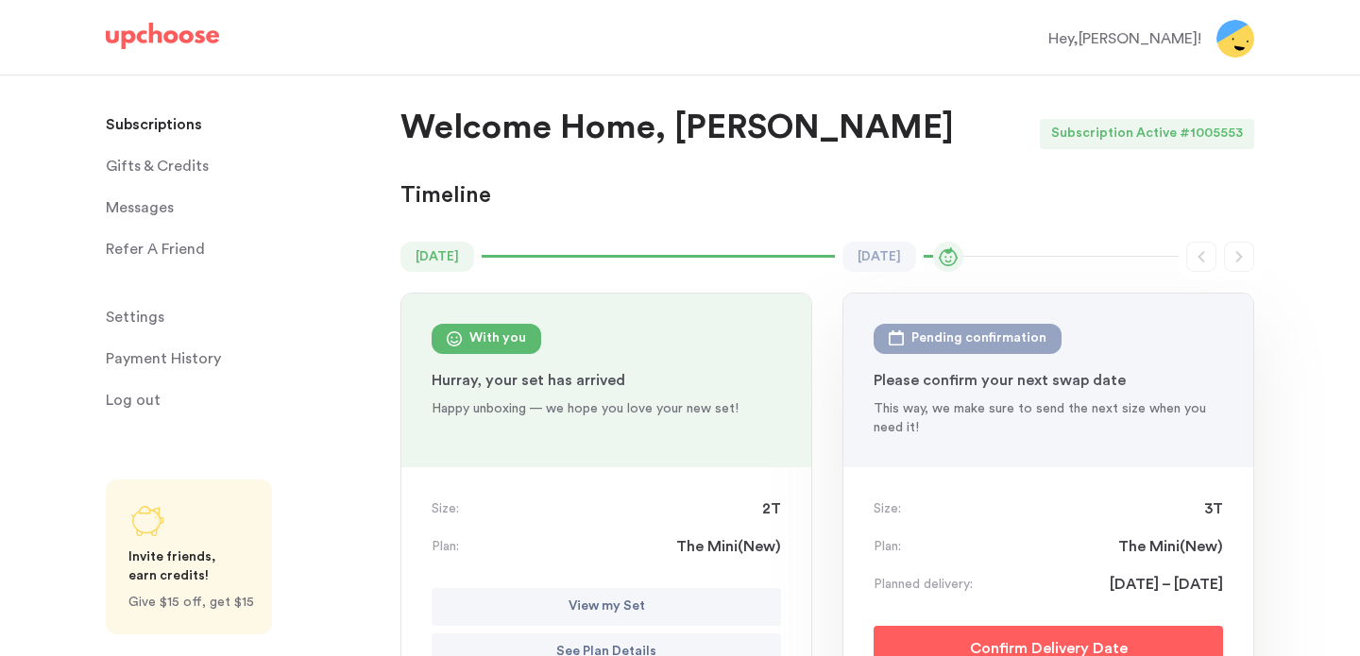
click at [157, 166] on span "Gifts & Credits" at bounding box center [157, 166] width 103 height 38
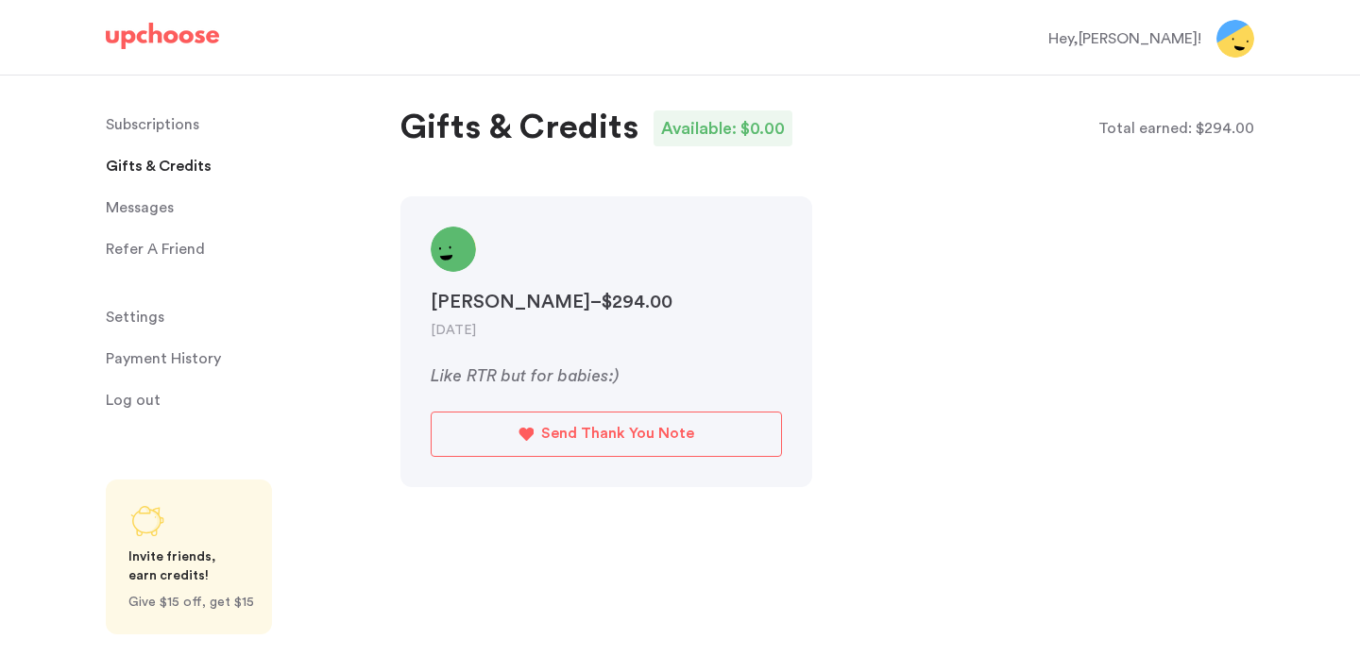
click at [516, 311] on div "[PERSON_NAME] – $294.00" at bounding box center [606, 302] width 351 height 30
click at [516, 311] on div "Jessica Trudeau – $294.00" at bounding box center [606, 302] width 351 height 30
click at [1169, 127] on p "Total earned:" at bounding box center [1144, 128] width 93 height 23
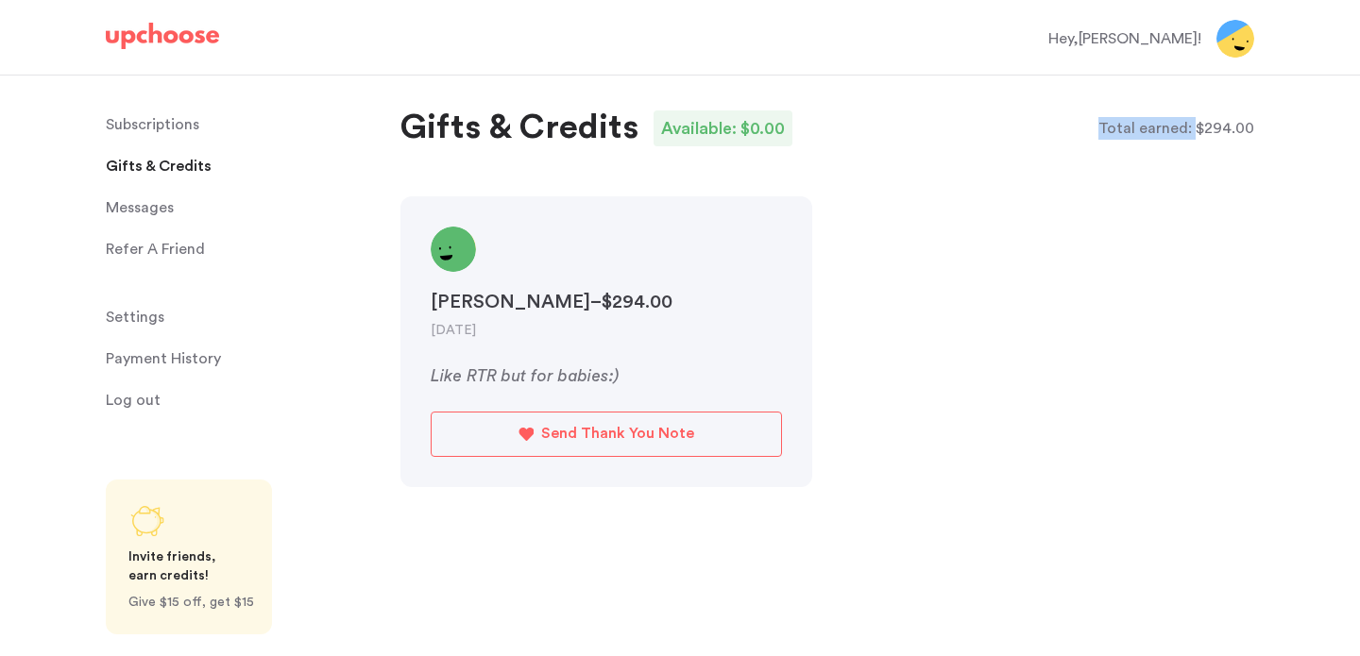
click at [1169, 127] on p "Total earned:" at bounding box center [1144, 128] width 93 height 23
click at [633, 279] on header "Jessica Trudeau – $294.00 May 14, 2023" at bounding box center [606, 283] width 351 height 113
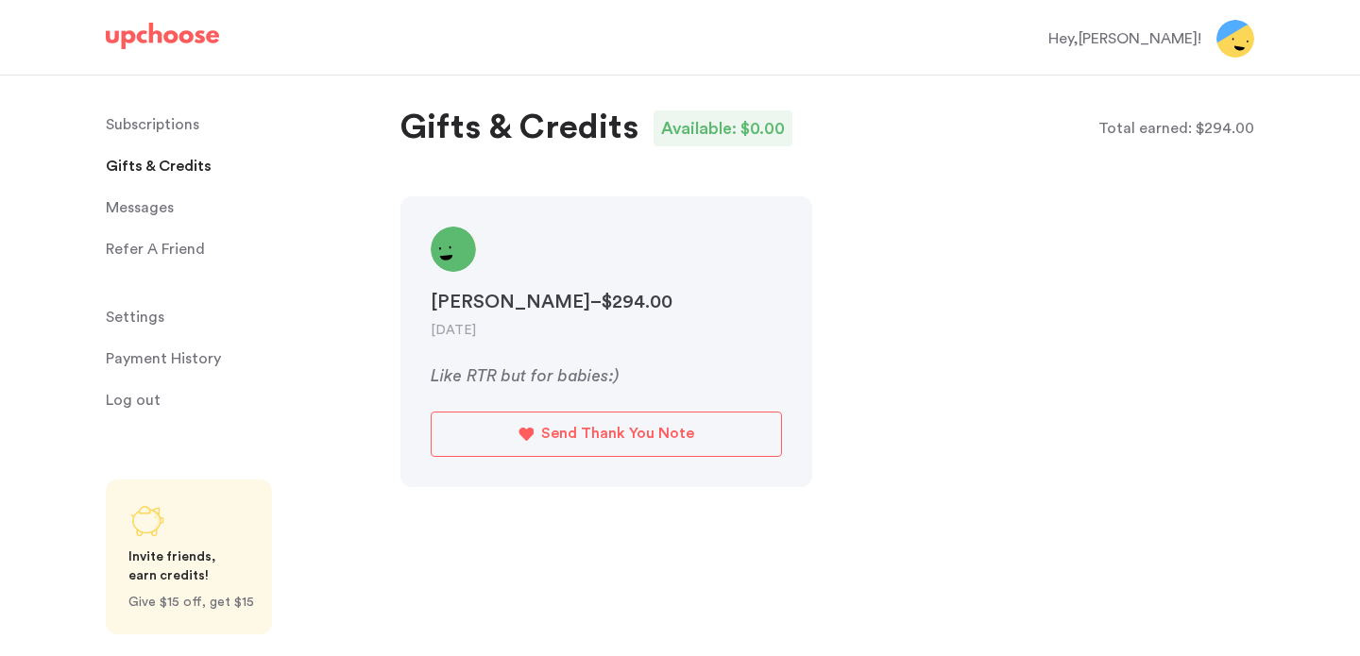
click at [1180, 43] on div "Hey, Vanessa !" at bounding box center [1124, 38] width 153 height 23
click at [138, 160] on span "Gifts & Credits" at bounding box center [159, 166] width 106 height 38
click at [151, 119] on p "Subscriptions" at bounding box center [152, 125] width 93 height 38
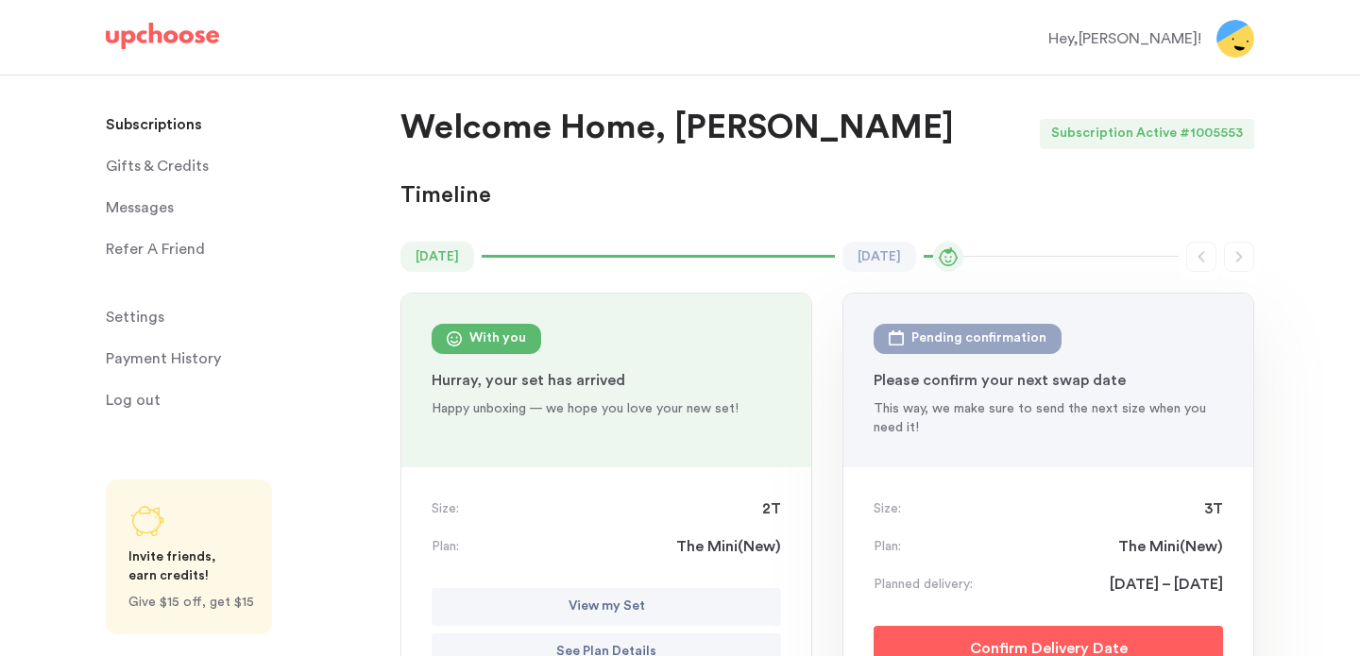
click at [170, 36] on img at bounding box center [162, 36] width 113 height 26
